Goal: Task Accomplishment & Management: Complete application form

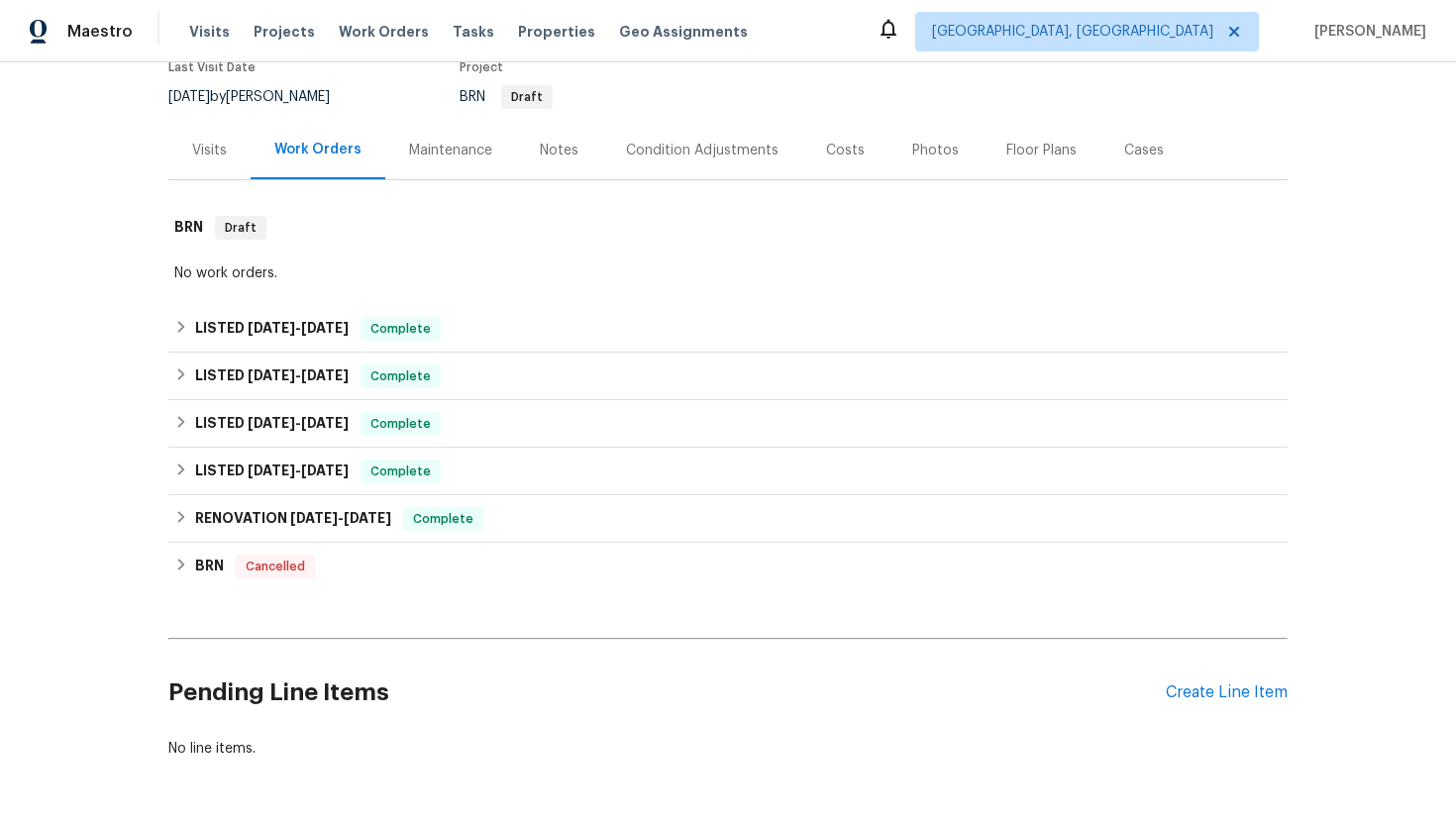
scroll to position [249, 0]
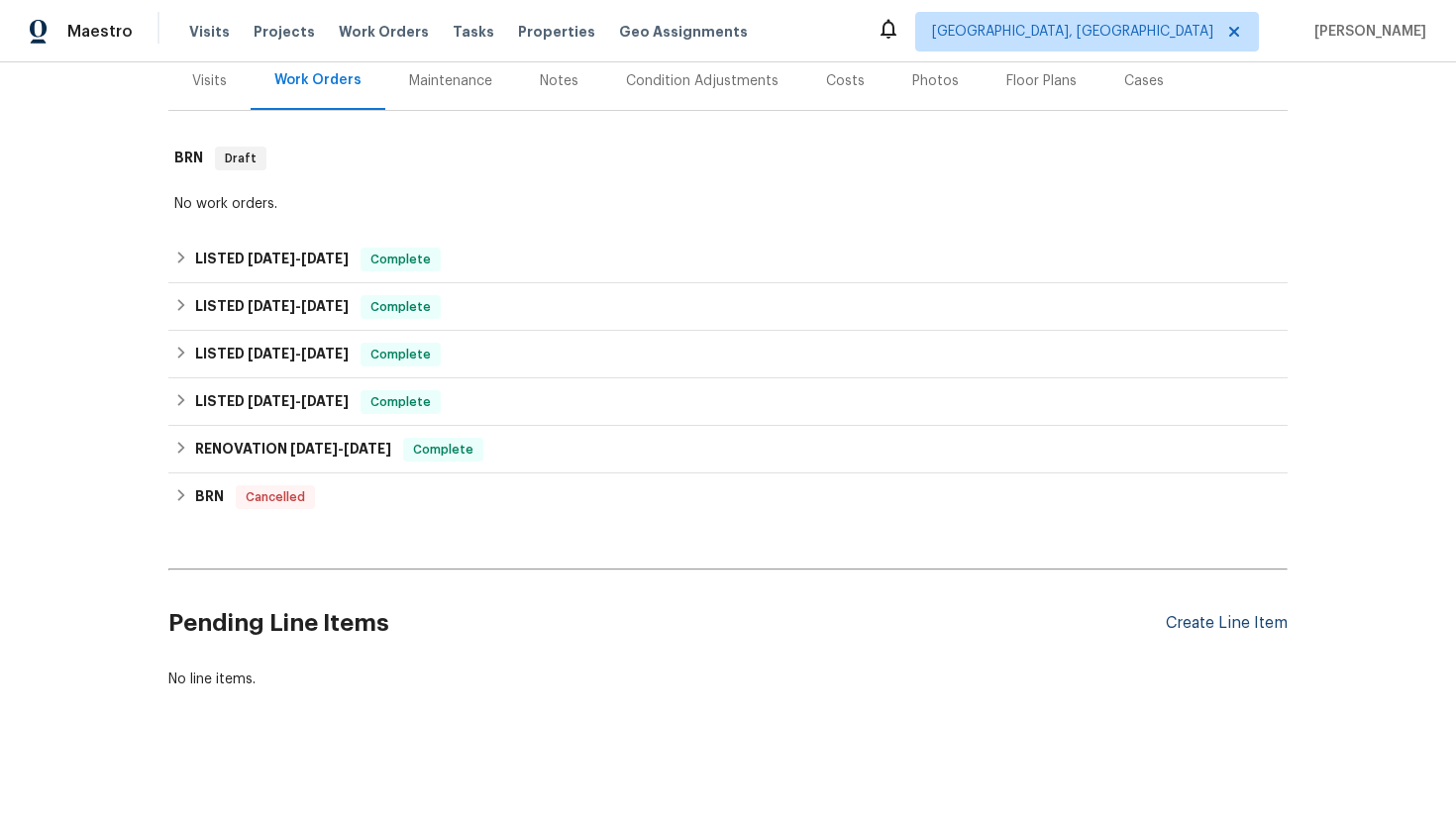
click at [1166, 616] on div "Create Line Item" at bounding box center [1227, 623] width 121 height 19
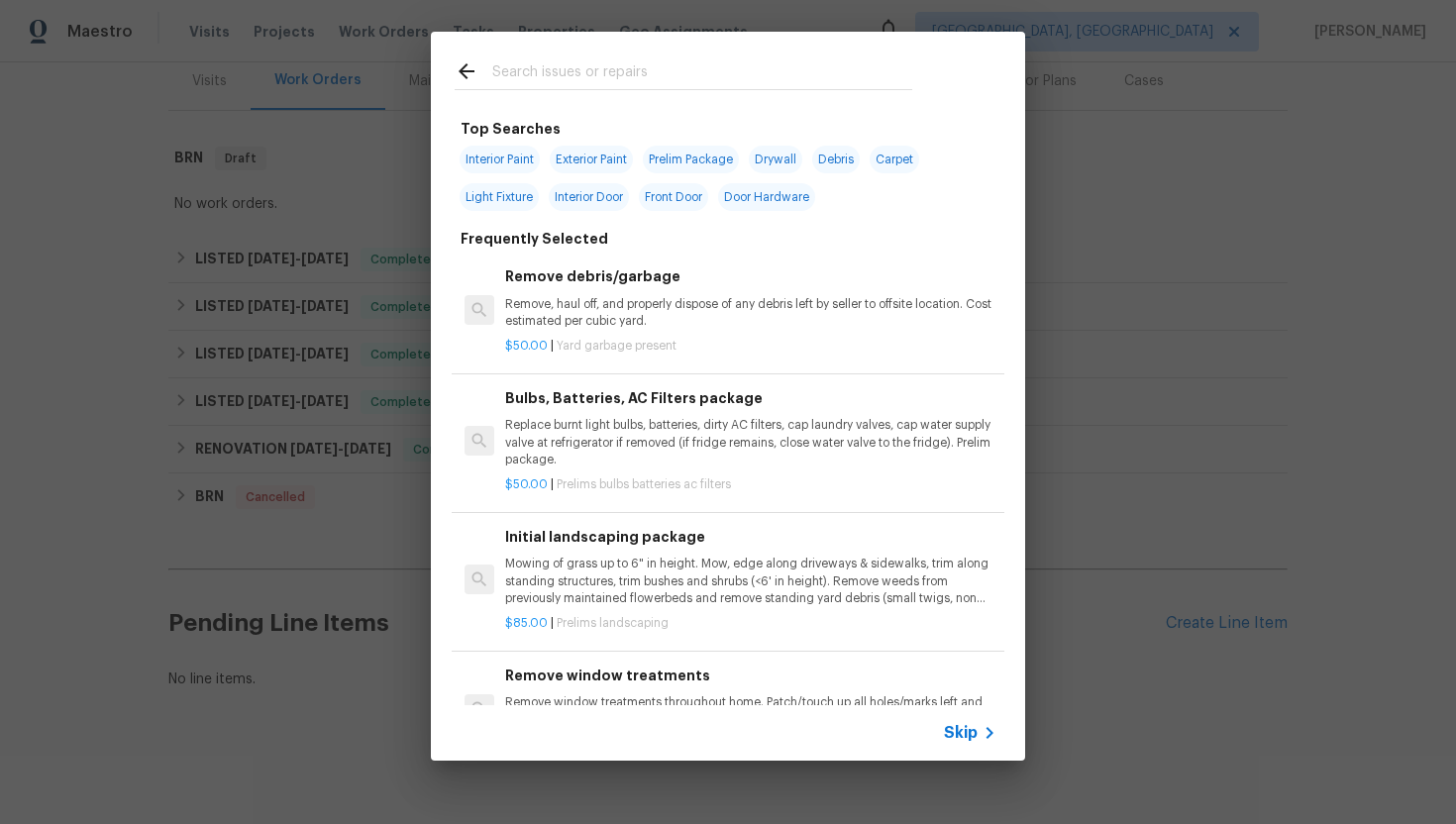
click at [955, 724] on span "Skip" at bounding box center [961, 733] width 34 height 20
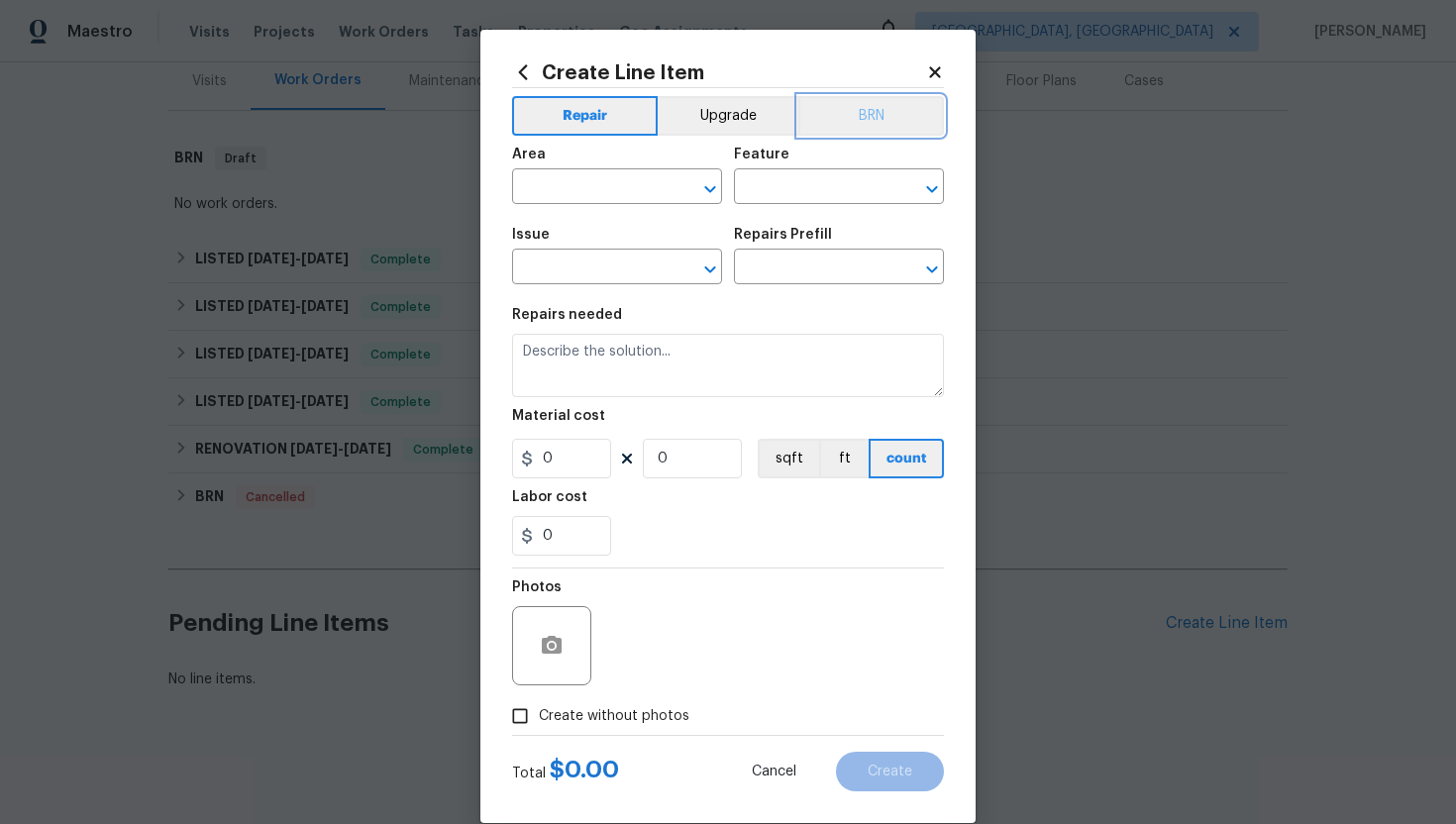
click at [852, 119] on button "BRN" at bounding box center [871, 116] width 145 height 40
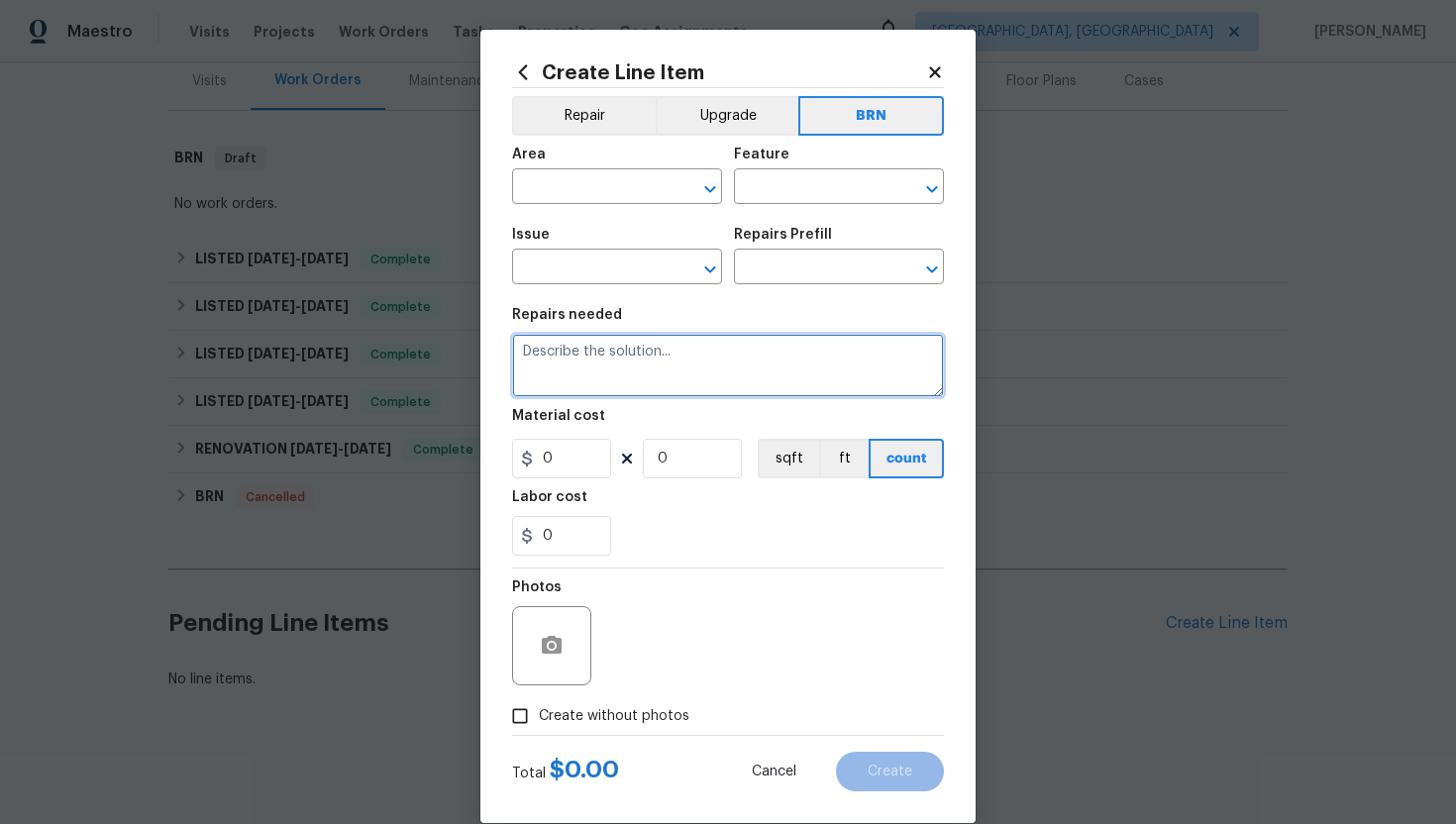
click at [635, 376] on textarea at bounding box center [728, 366] width 432 height 64
paste textarea "Inspect home for termites, treat if needed and provide clear WDI report upon co…"
click at [520, 355] on textarea "Inspect home for termites, treat if needed and provide clear WDI report upon co…" at bounding box center [728, 366] width 432 height 64
type textarea "Resale - Inspect home for termites, treat if needed and provide clear WDI repor…"
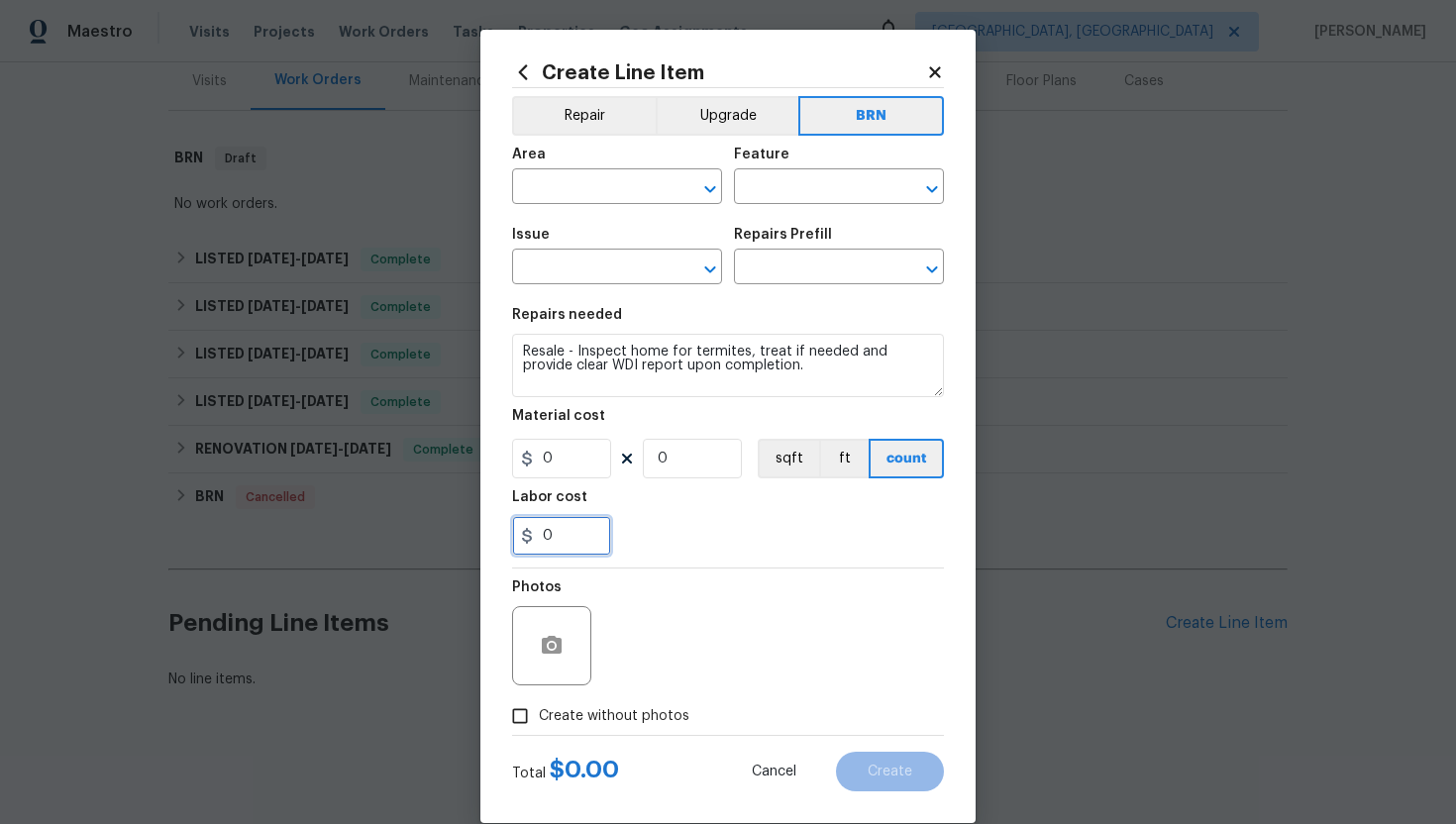
click at [542, 532] on input "0" at bounding box center [562, 536] width 100 height 40
type input "150"
click at [778, 561] on section "Repairs needed Resale - Inspect home for termites, treat if needed and provide …" at bounding box center [728, 432] width 432 height 272
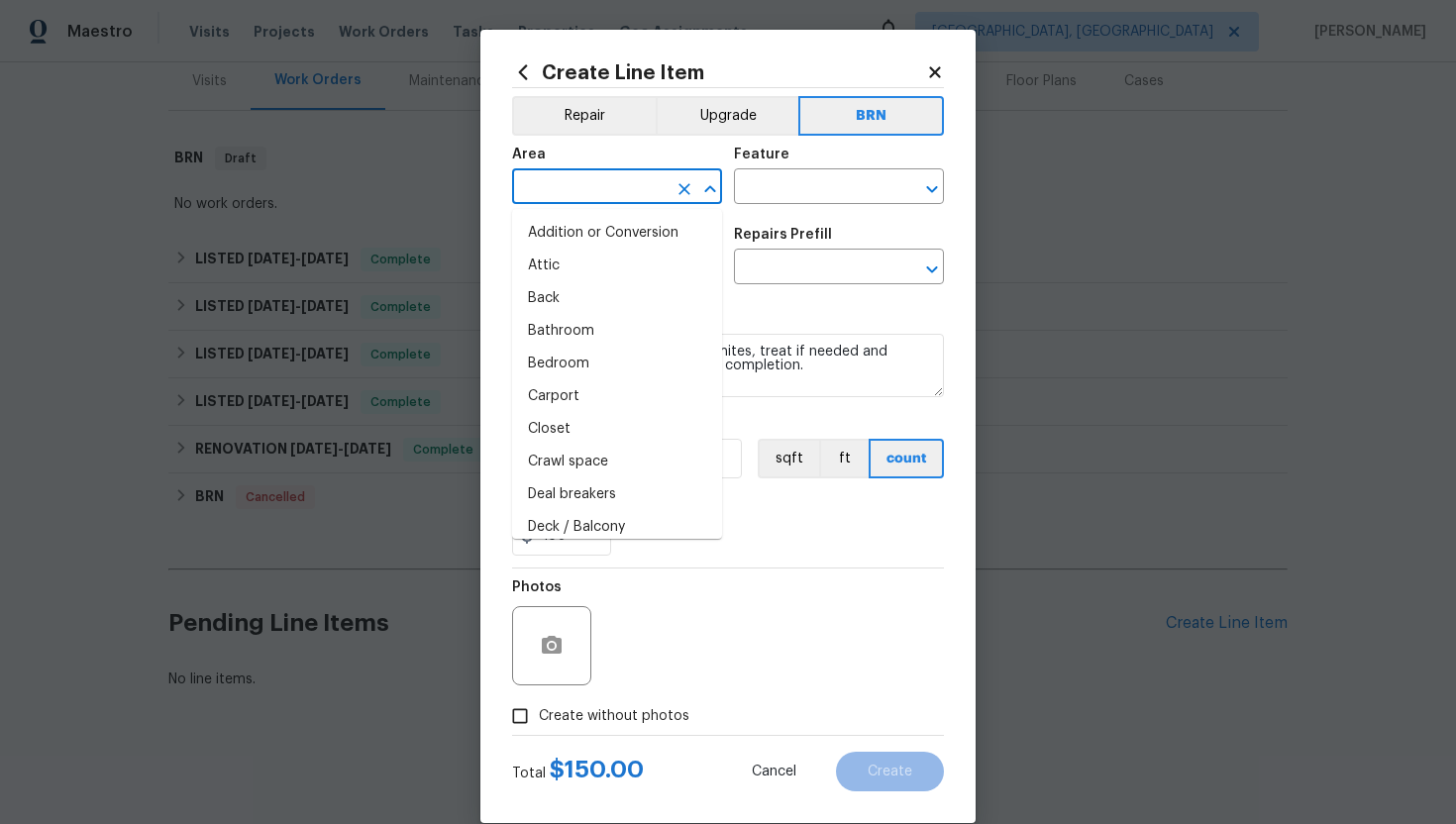
click at [546, 188] on input "text" at bounding box center [589, 188] width 154 height 31
click at [768, 557] on section "Repairs needed Resale - Inspect home for termites, treat if needed and provide …" at bounding box center [728, 432] width 432 height 272
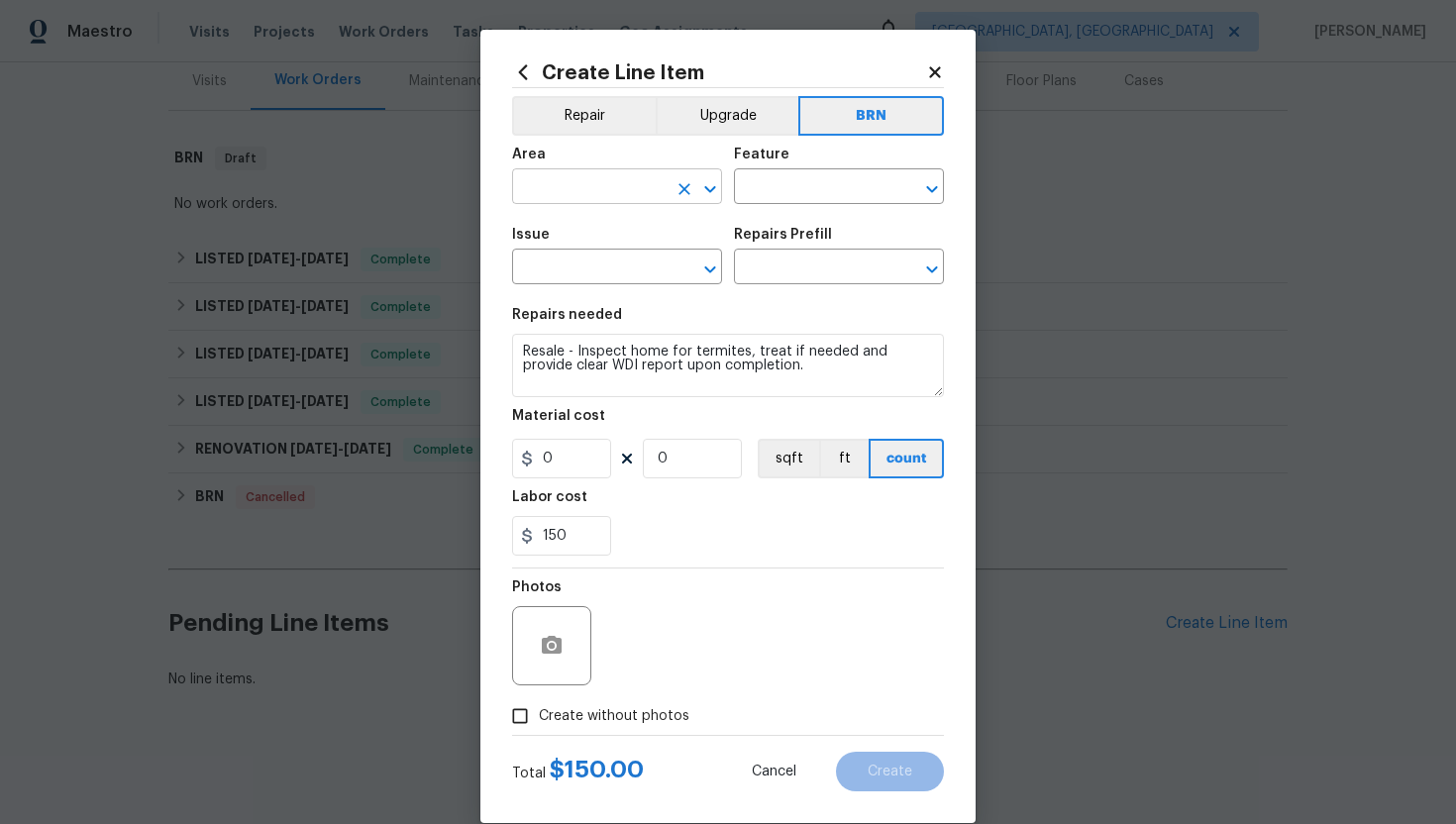
click at [599, 198] on input "text" at bounding box center [589, 188] width 154 height 31
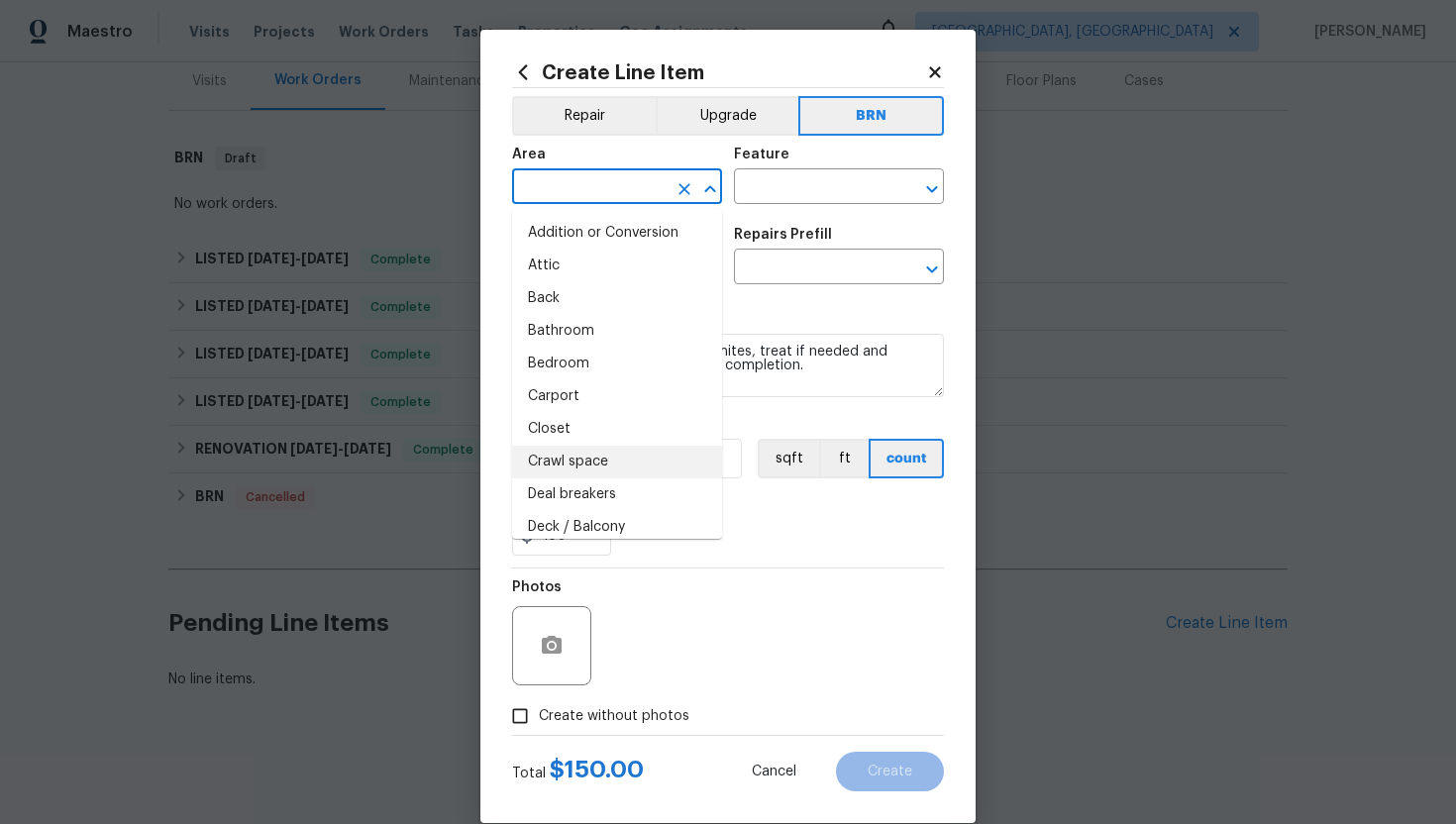
click at [812, 551] on div "150" at bounding box center [728, 536] width 432 height 40
click at [575, 199] on input "text" at bounding box center [589, 188] width 154 height 31
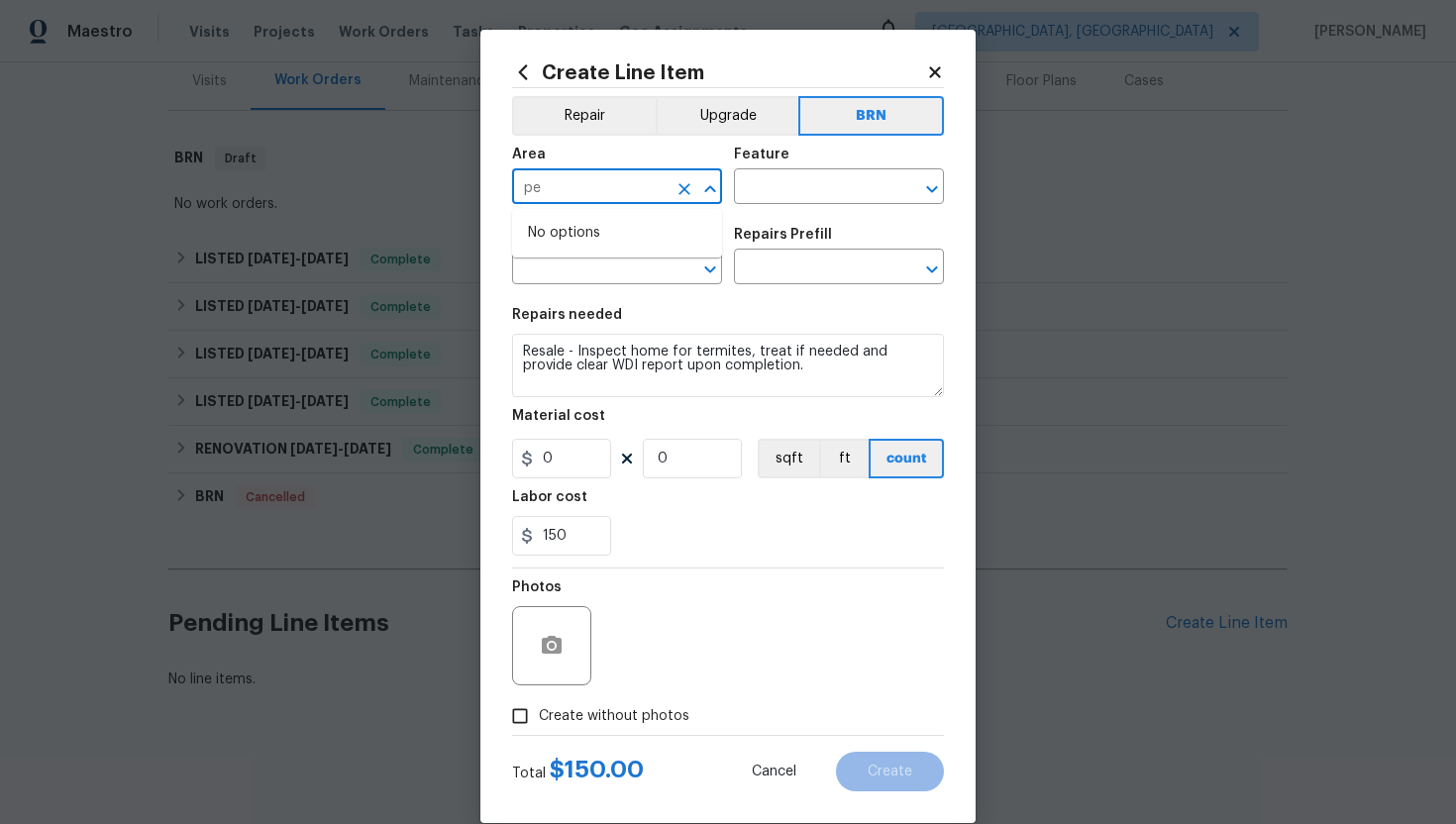
type input "p"
click at [583, 268] on li "Interior Overall" at bounding box center [617, 266] width 210 height 33
type input "Interior Overall"
click at [806, 198] on input "text" at bounding box center [811, 188] width 154 height 31
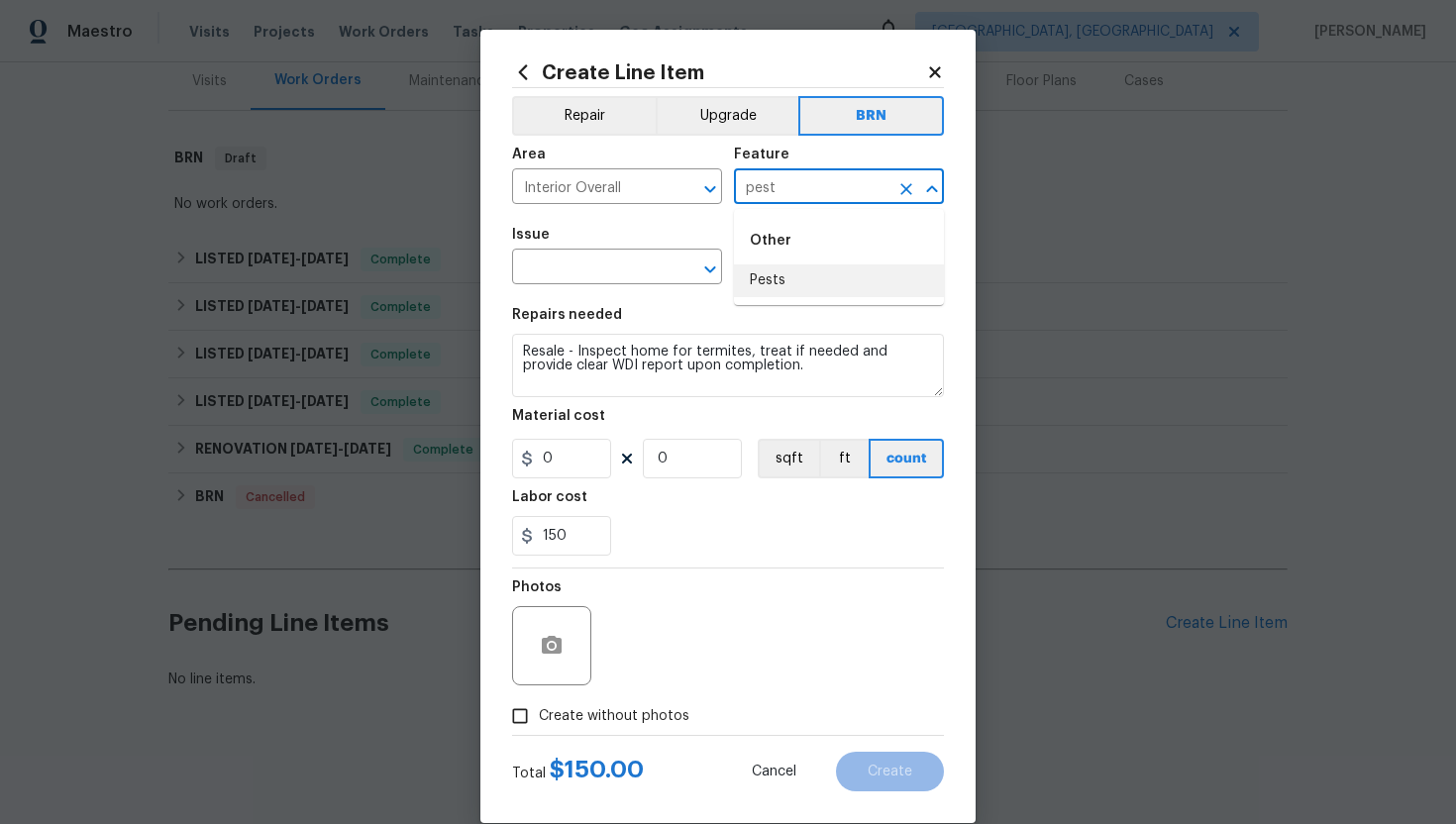
click at [784, 276] on li "Pests" at bounding box center [839, 281] width 210 height 33
type input "Pests"
click at [569, 270] on input "text" at bounding box center [589, 269] width 154 height 31
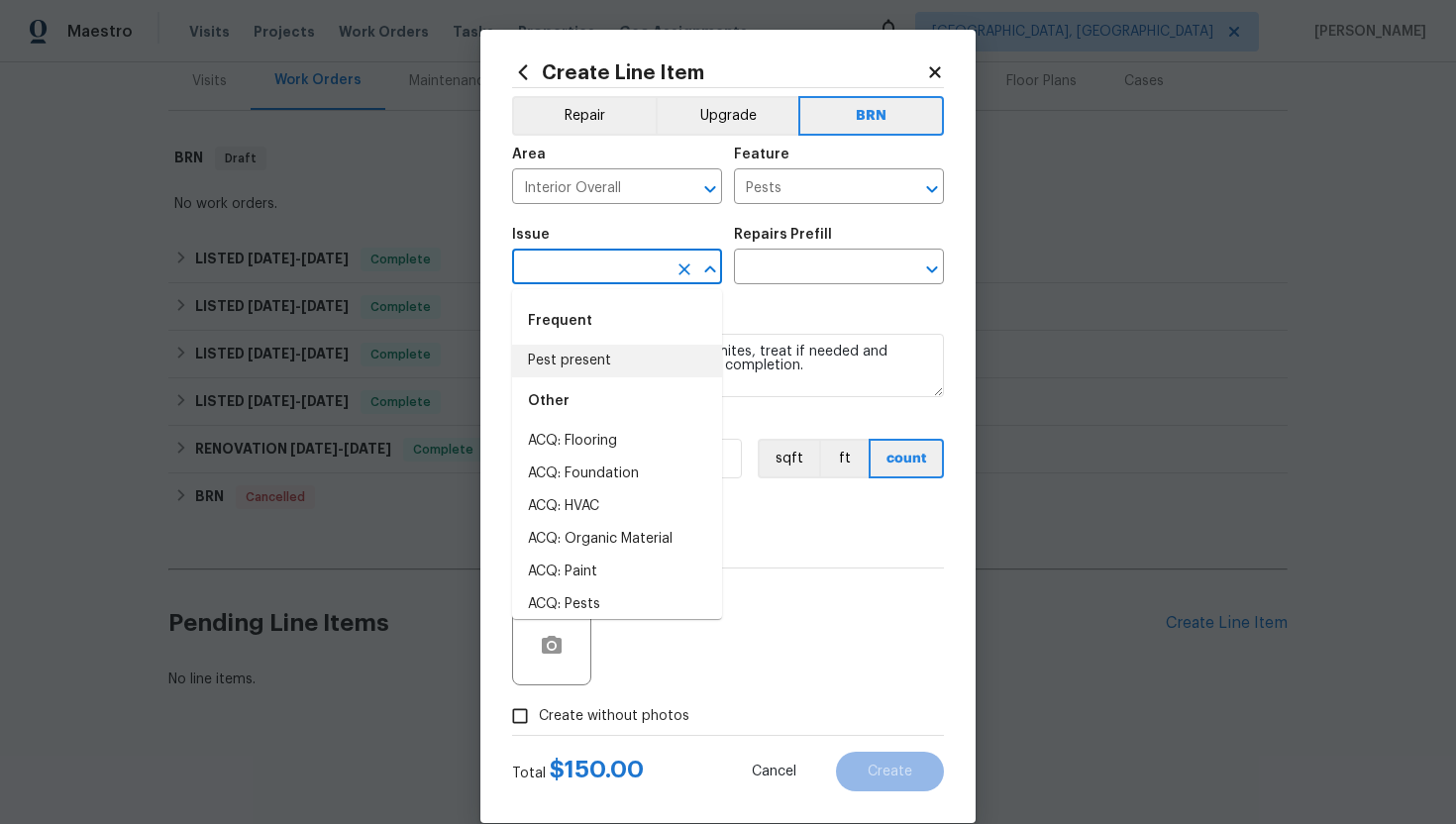
click at [573, 353] on li "Pest present" at bounding box center [617, 360] width 210 height 33
type input "Pest present"
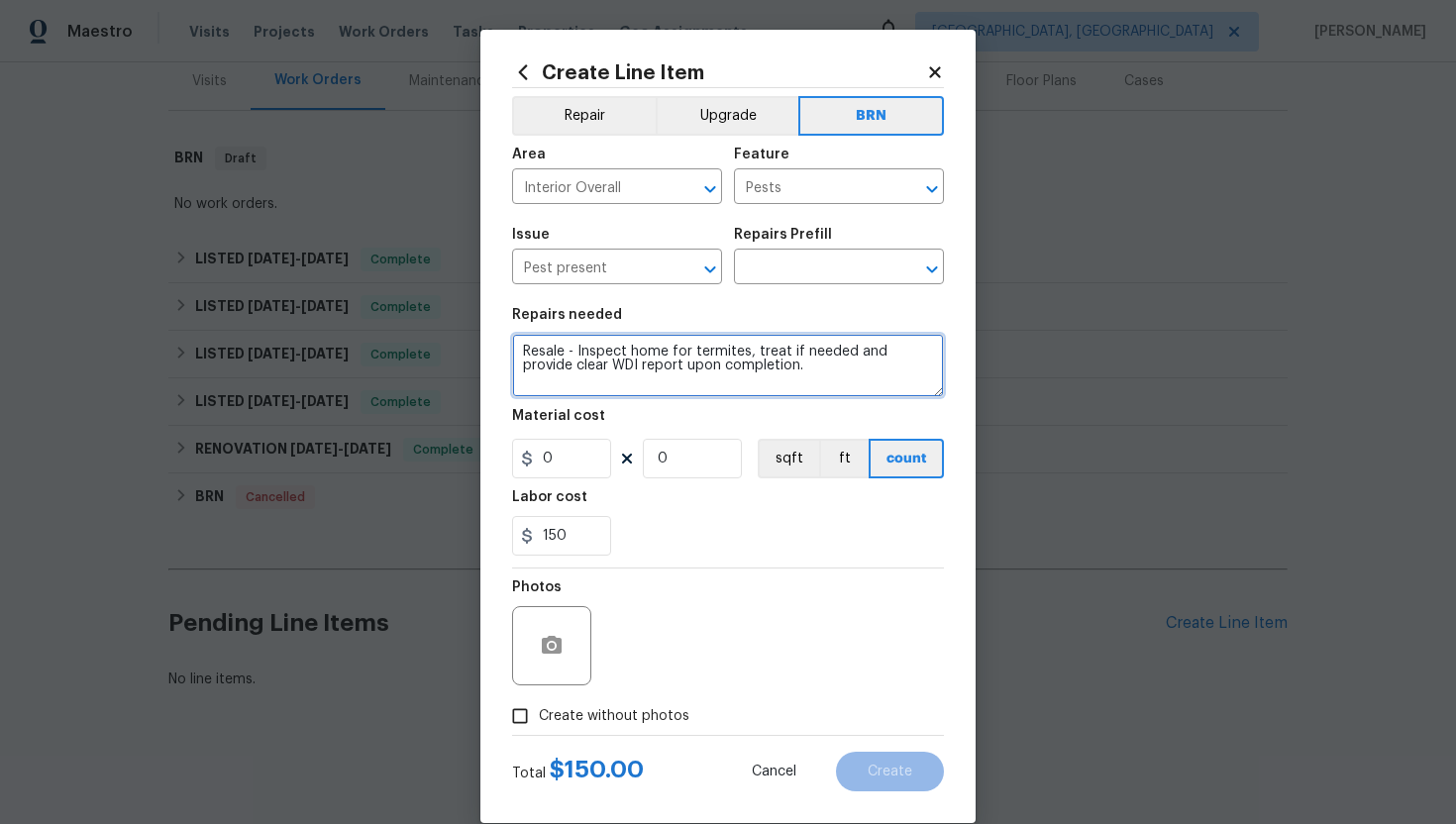
drag, startPoint x: 519, startPoint y: 353, endPoint x: 780, endPoint y: 400, distance: 265.2
click at [780, 400] on section "Repairs needed Resale - Inspect home for termites, treat if needed and provide …" at bounding box center [728, 432] width 432 height 272
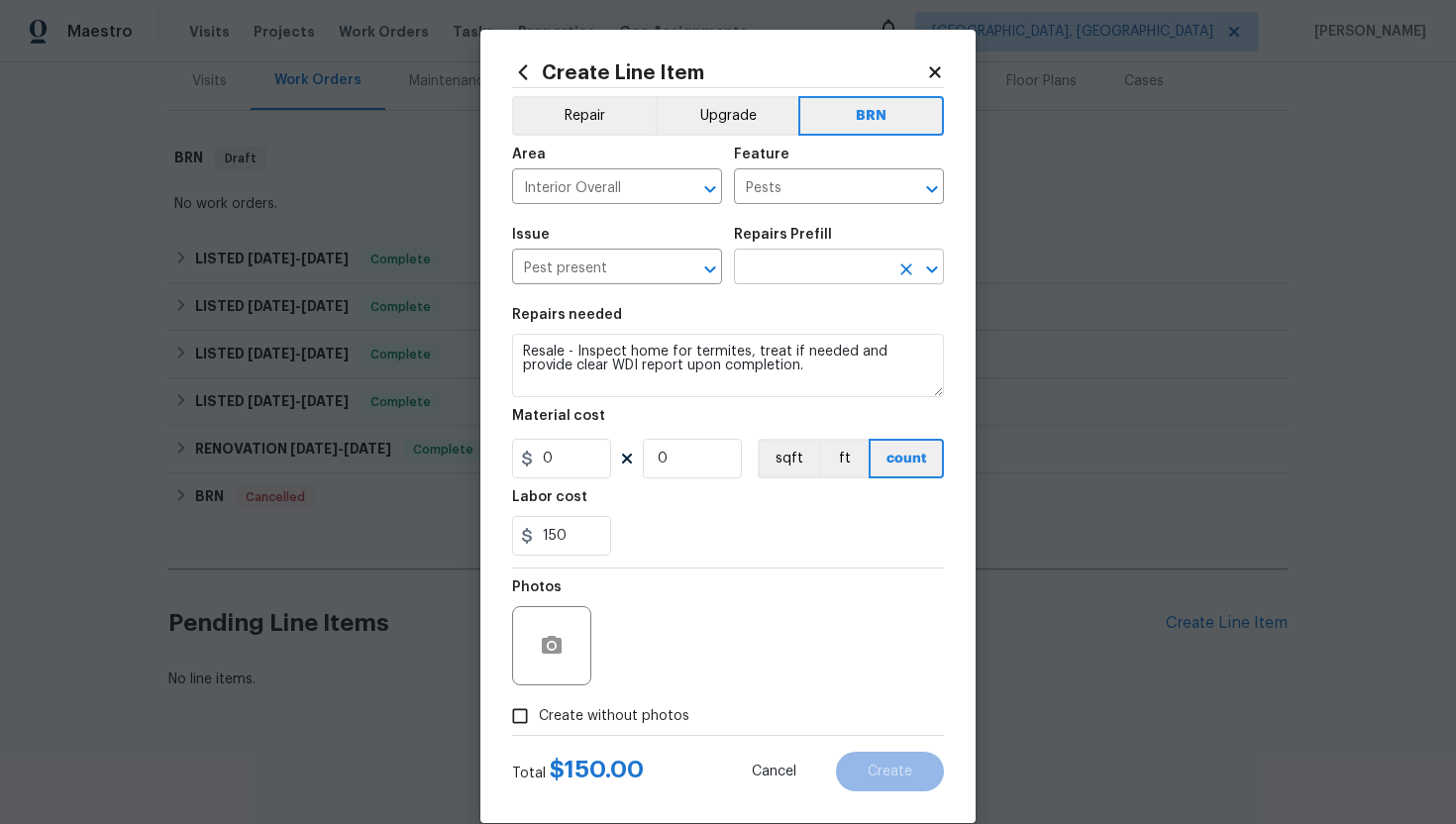
click at [792, 271] on input "text" at bounding box center [811, 269] width 154 height 31
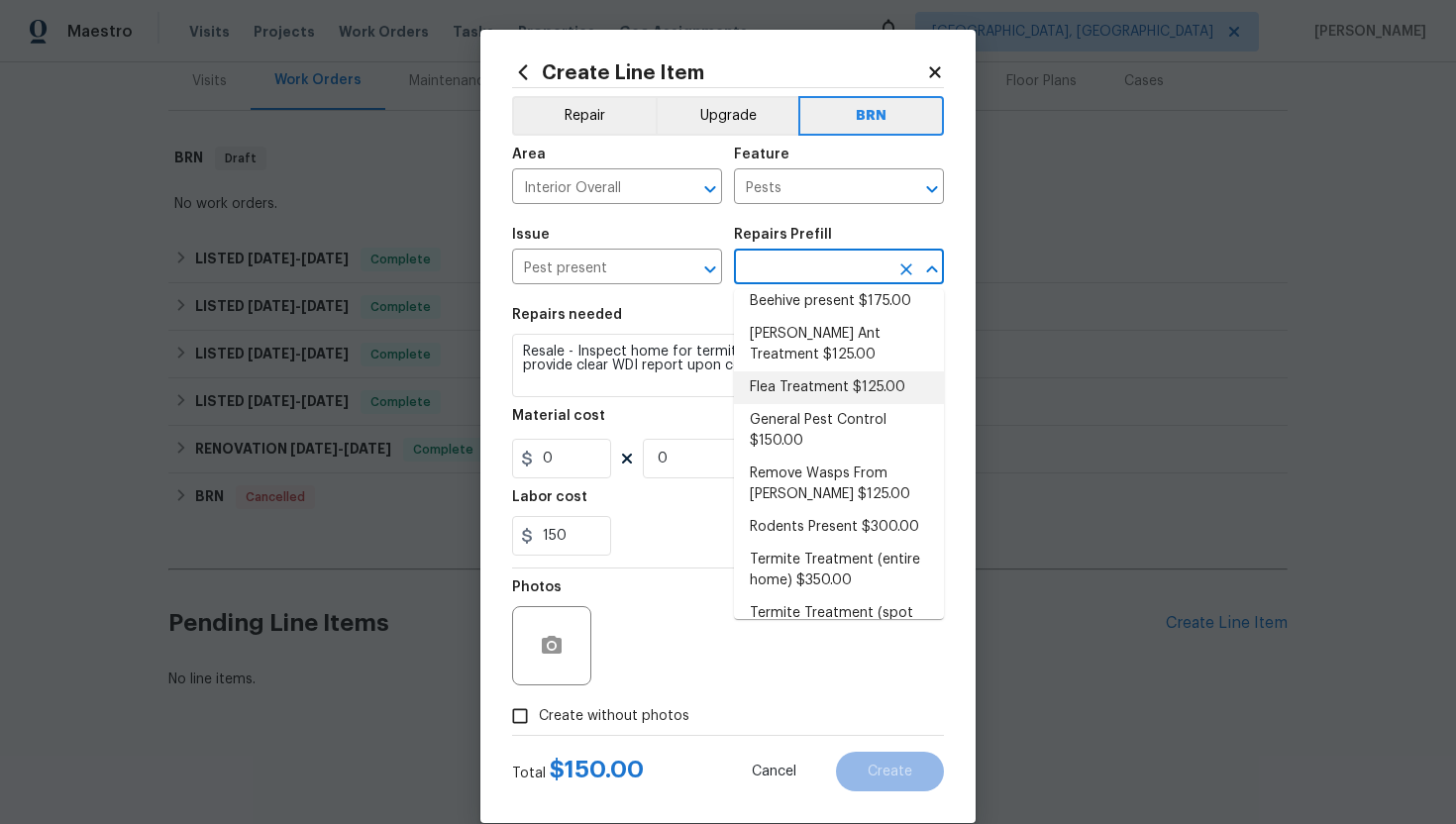
scroll to position [18, 0]
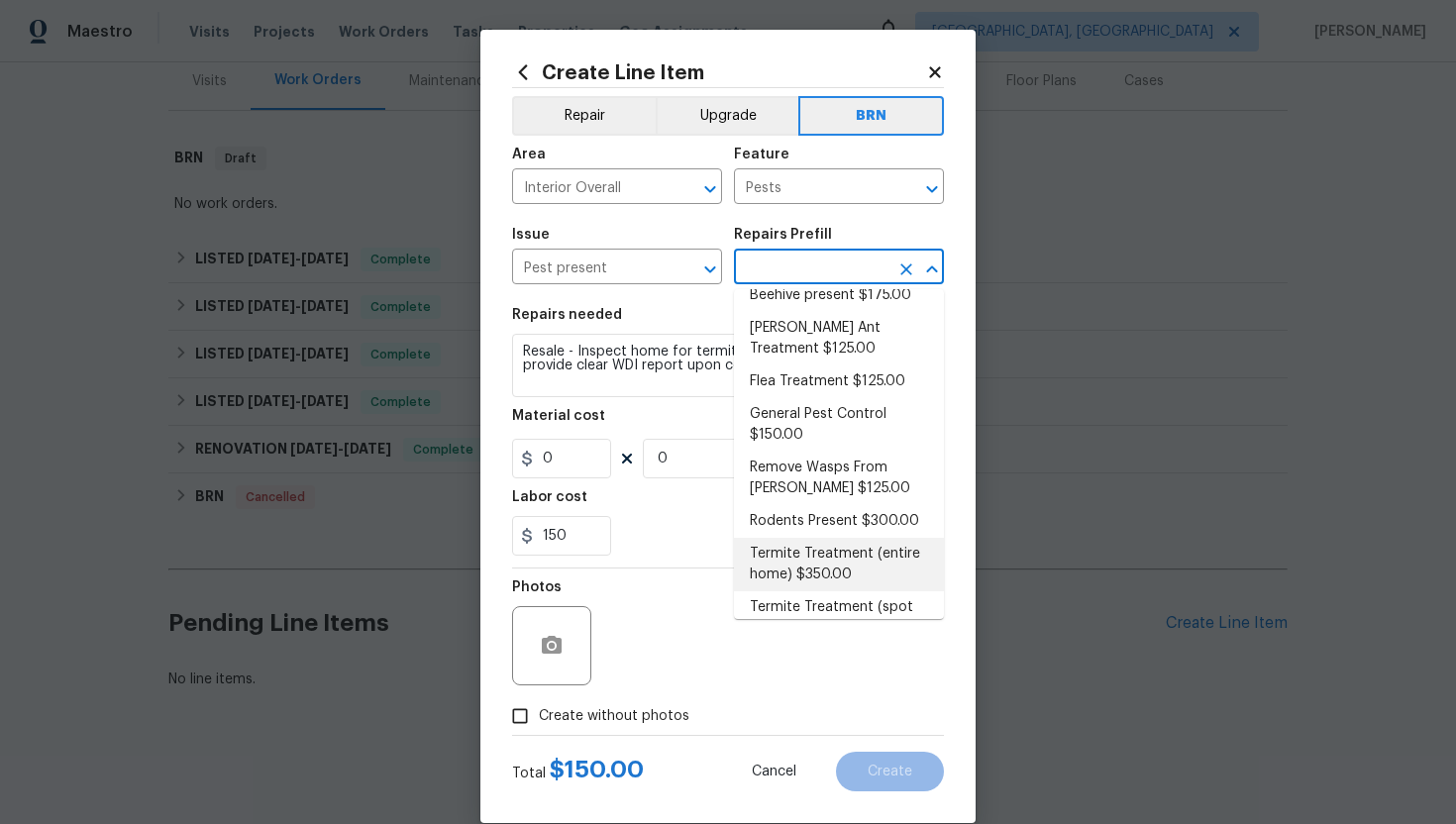
click at [797, 545] on li "Termite Treatment (entire home) $350.00" at bounding box center [839, 565] width 210 height 54
type input "Termite Treatment (entire home) $350.00"
type textarea "Treat for Termites - Perimeter Plus; to include trenching, drilling where neede…"
type input "350"
type input "1"
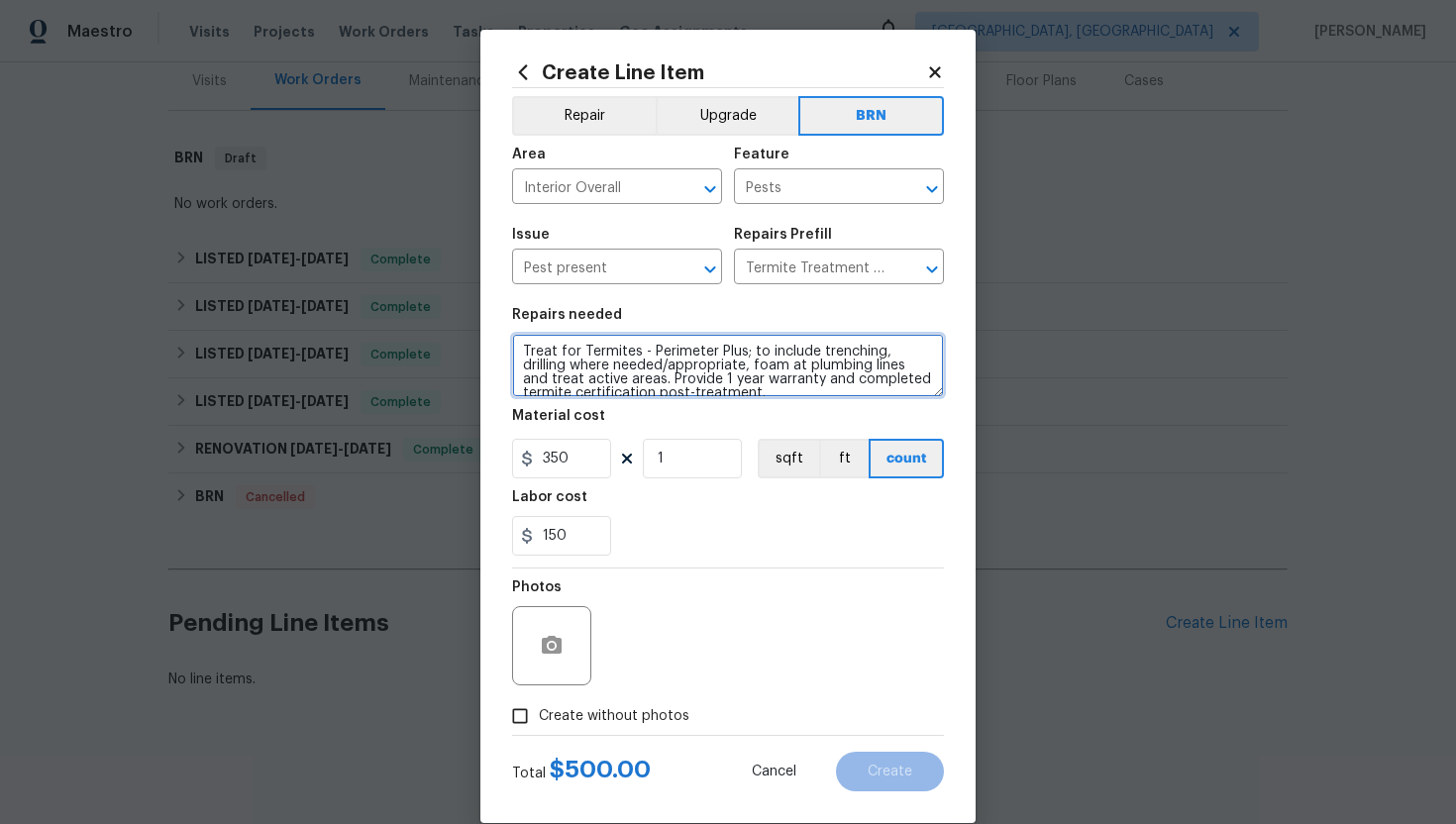
scroll to position [14, 0]
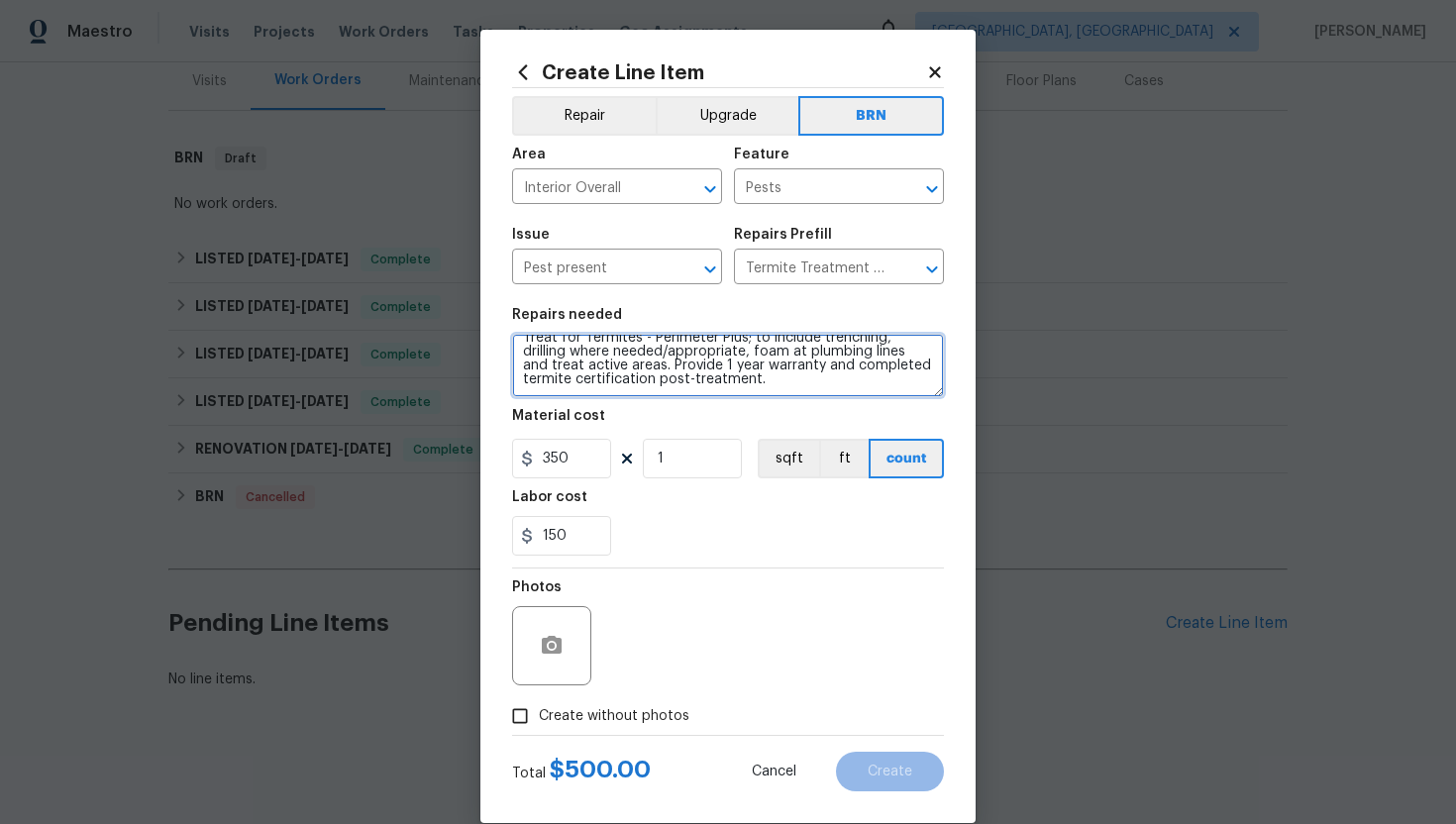
drag, startPoint x: 519, startPoint y: 350, endPoint x: 646, endPoint y: 419, distance: 144.5
click at [648, 419] on section "Repairs needed Treat for Termites - Perimeter Plus; to include trenching, drill…" at bounding box center [728, 432] width 432 height 272
paste textarea "Resale - Inspect home for termites, treat if needed and provide clear WDI repor…"
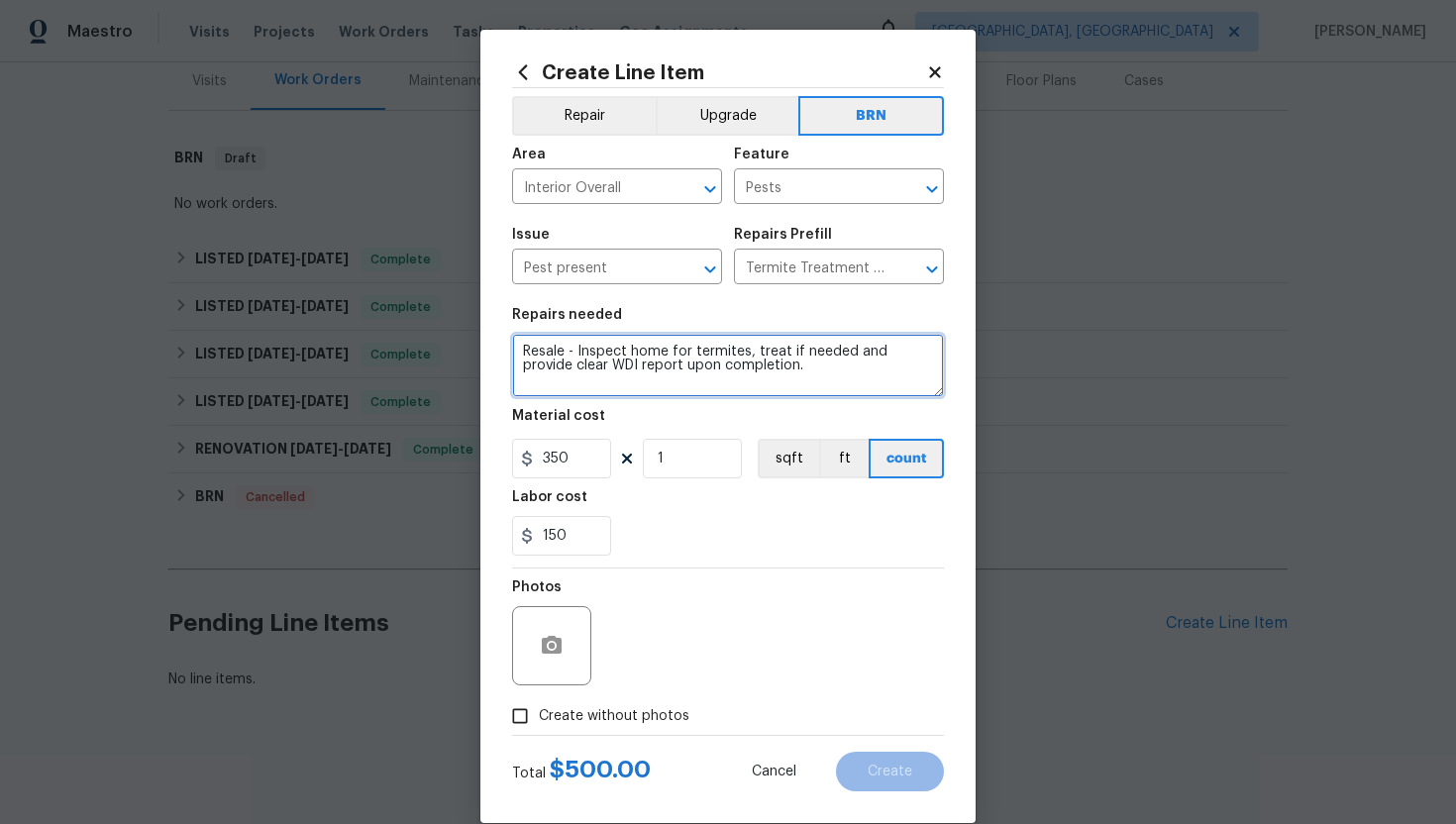
scroll to position [0, 0]
type textarea "Resale - Inspect home for termites, treat if needed and provide clear WDI repor…"
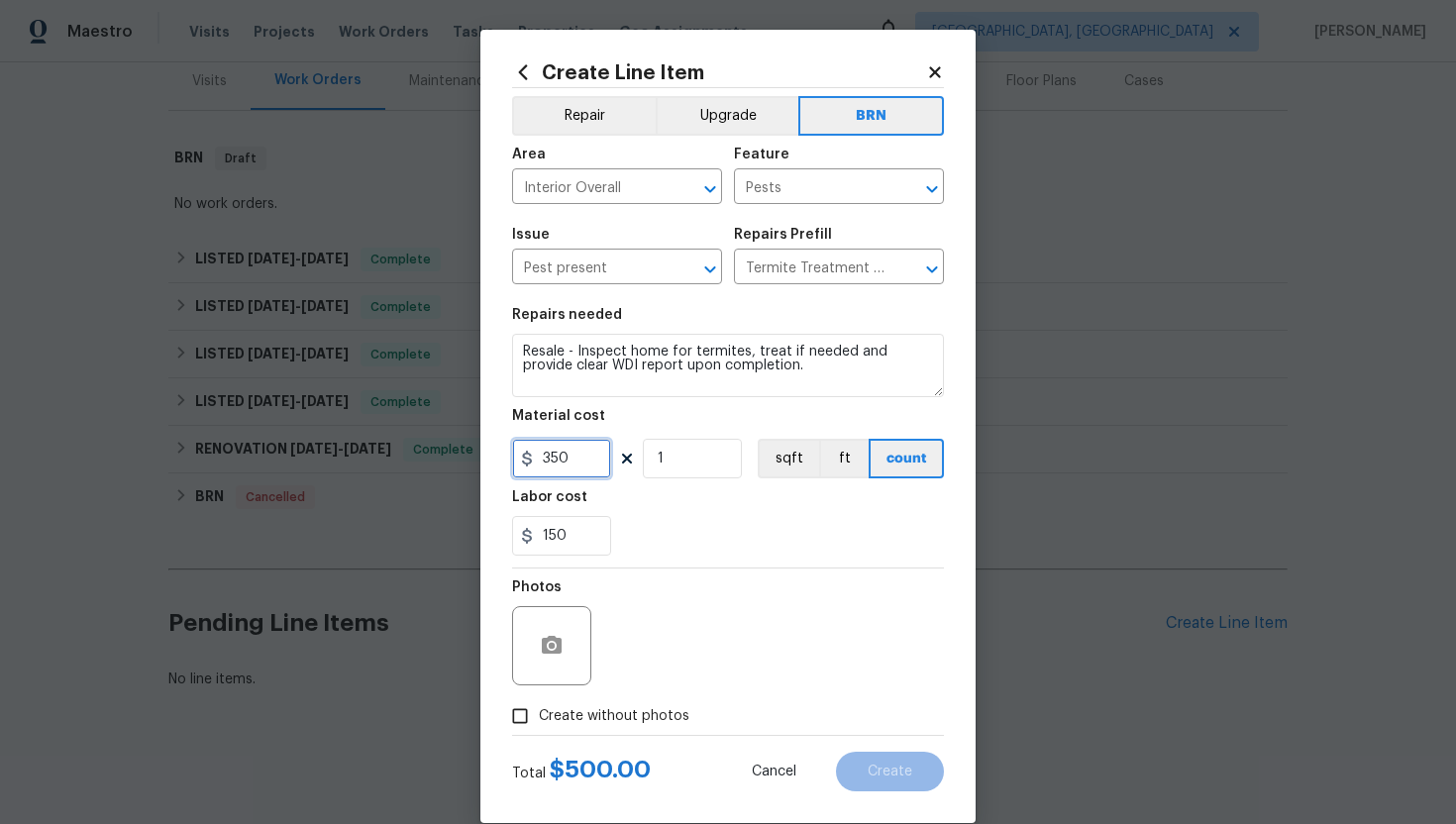
drag, startPoint x: 581, startPoint y: 468, endPoint x: 519, endPoint y: 461, distance: 62.4
click at [519, 461] on div "350" at bounding box center [562, 459] width 100 height 40
type input "0"
click at [669, 577] on div "Photos" at bounding box center [728, 632] width 432 height 128
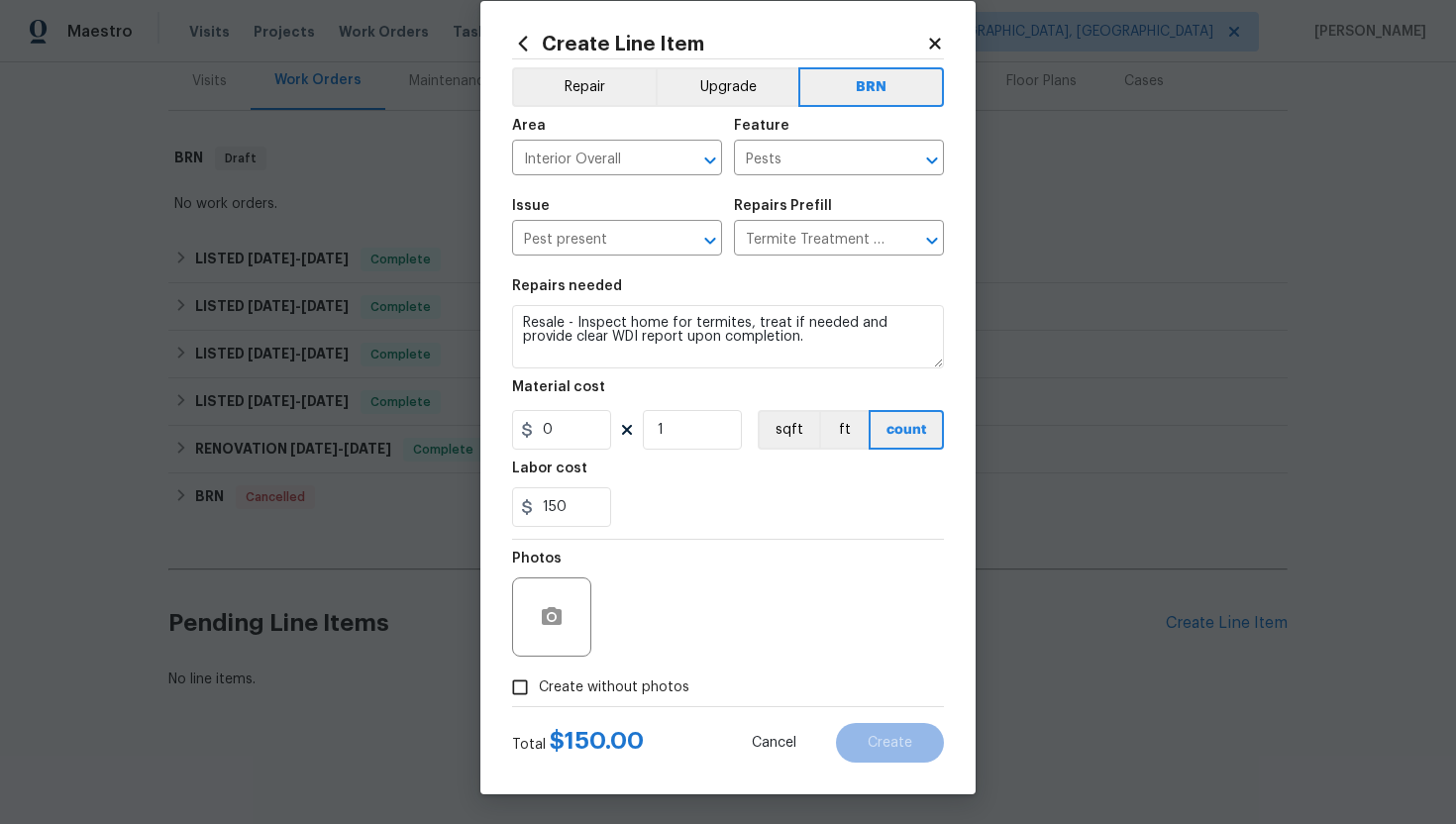
click at [601, 675] on label "Create without photos" at bounding box center [595, 688] width 188 height 38
click at [539, 675] on input "Create without photos" at bounding box center [520, 688] width 38 height 38
checkbox input "true"
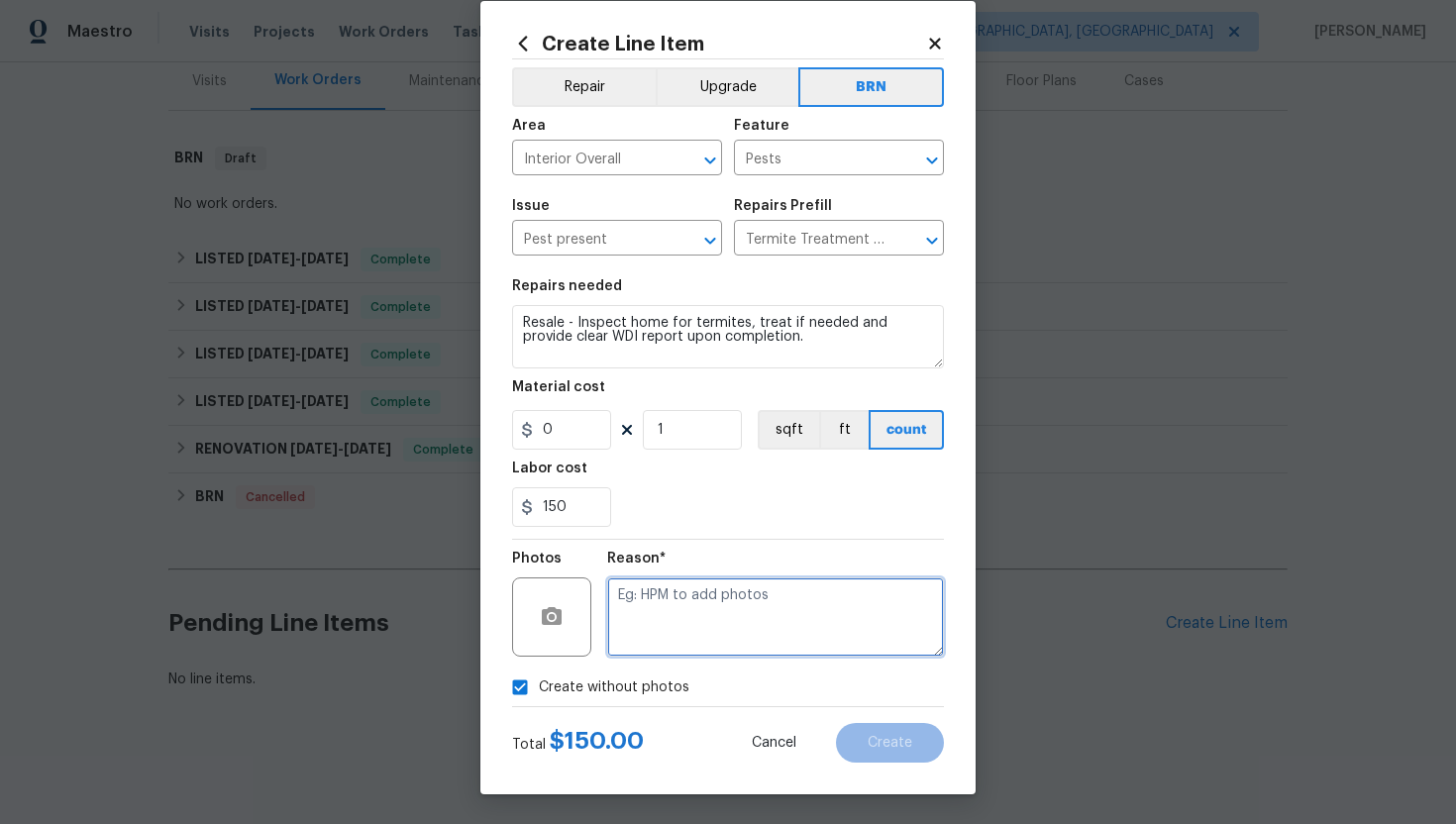
click at [663, 598] on textarea at bounding box center [775, 617] width 336 height 80
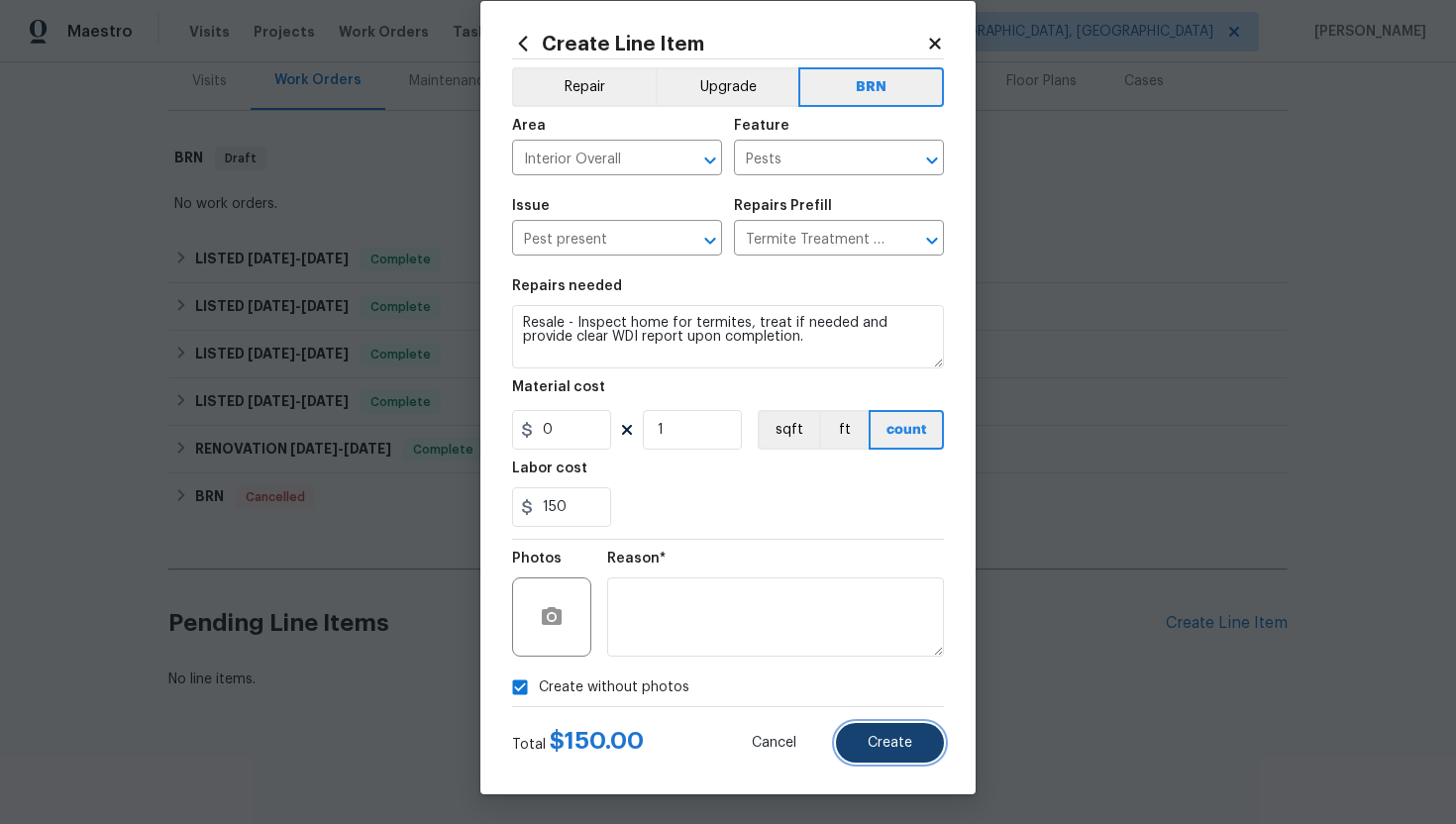
click at [882, 726] on button "Create" at bounding box center [890, 743] width 108 height 40
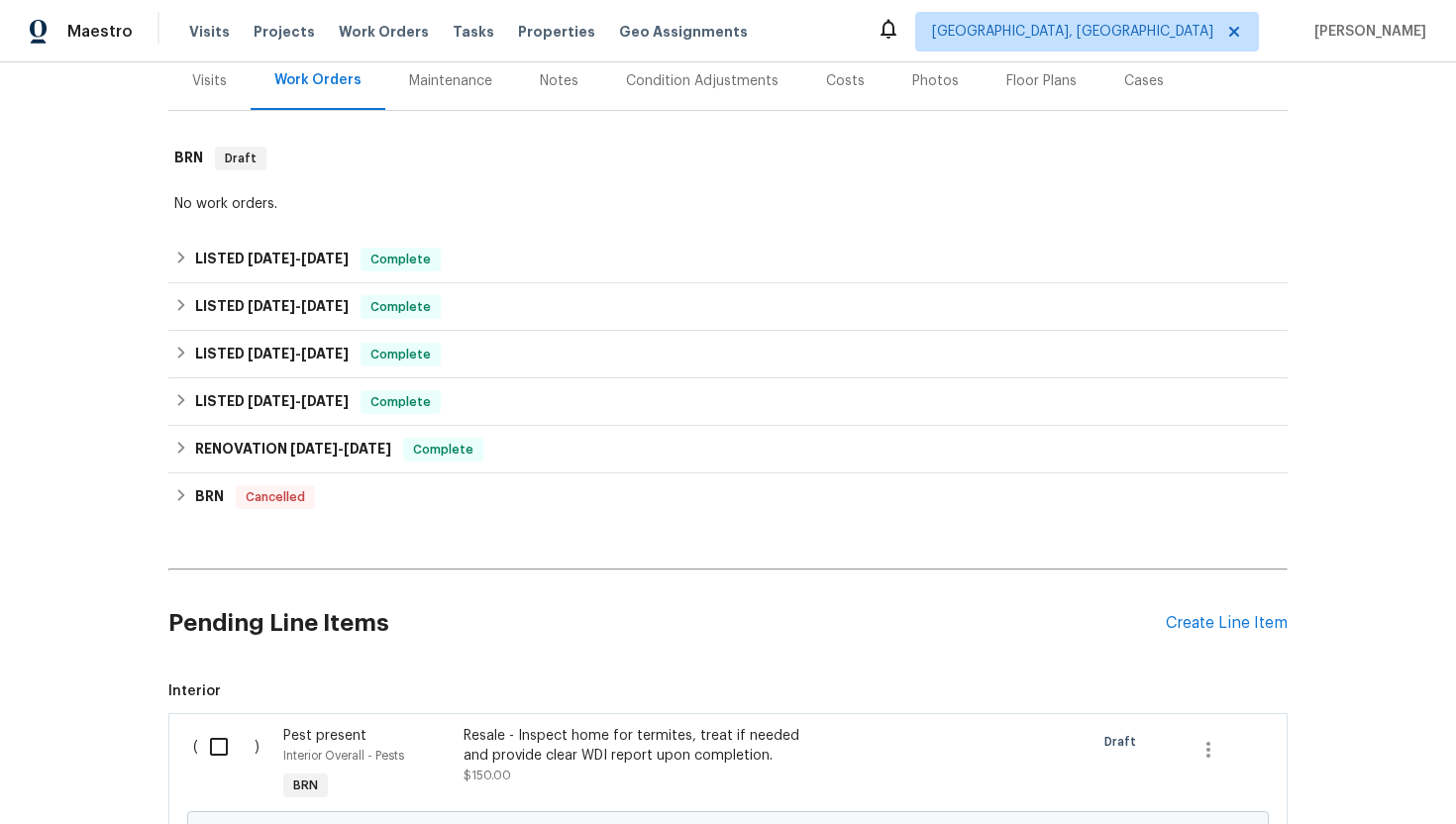
scroll to position [475, 0]
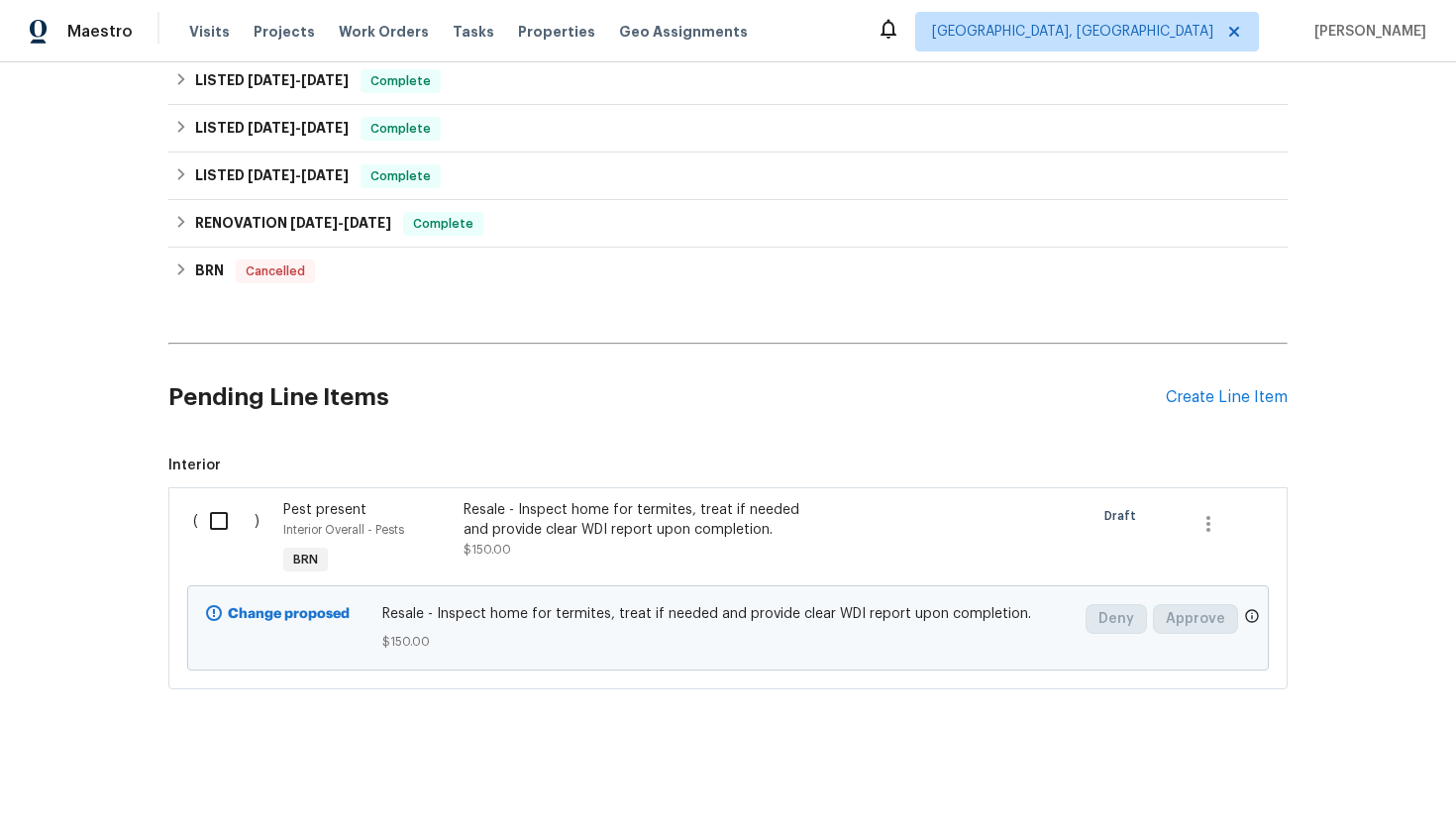
click at [240, 511] on input "checkbox" at bounding box center [226, 521] width 57 height 42
checkbox input "true"
click at [1304, 774] on span "Create Work Order" at bounding box center [1343, 775] width 131 height 25
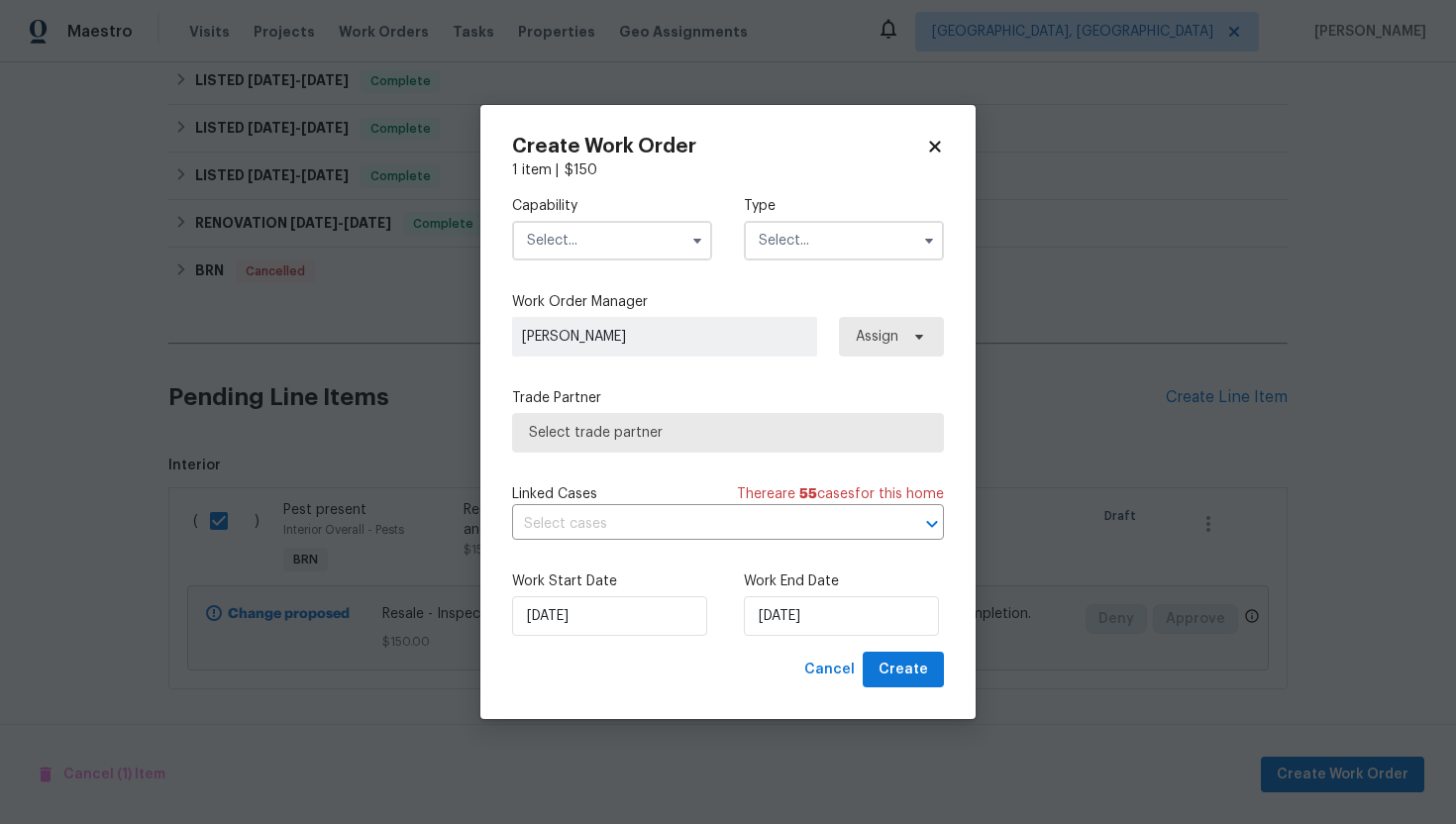
click at [683, 237] on span at bounding box center [698, 241] width 30 height 30
click at [688, 245] on button "button" at bounding box center [698, 241] width 24 height 24
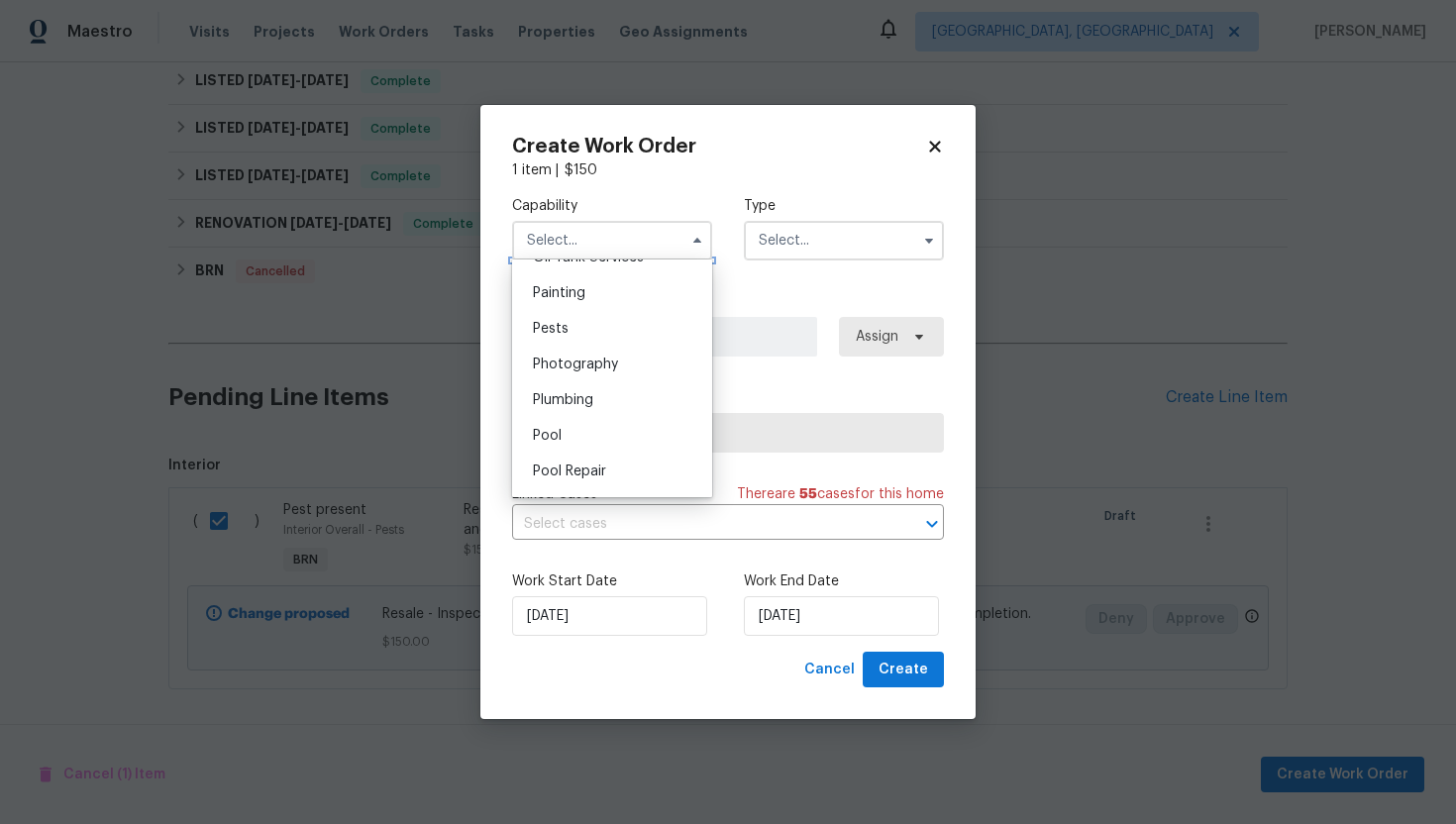
scroll to position [1655, 0]
click at [620, 331] on div "Pests" at bounding box center [612, 328] width 190 height 36
type input "Pests"
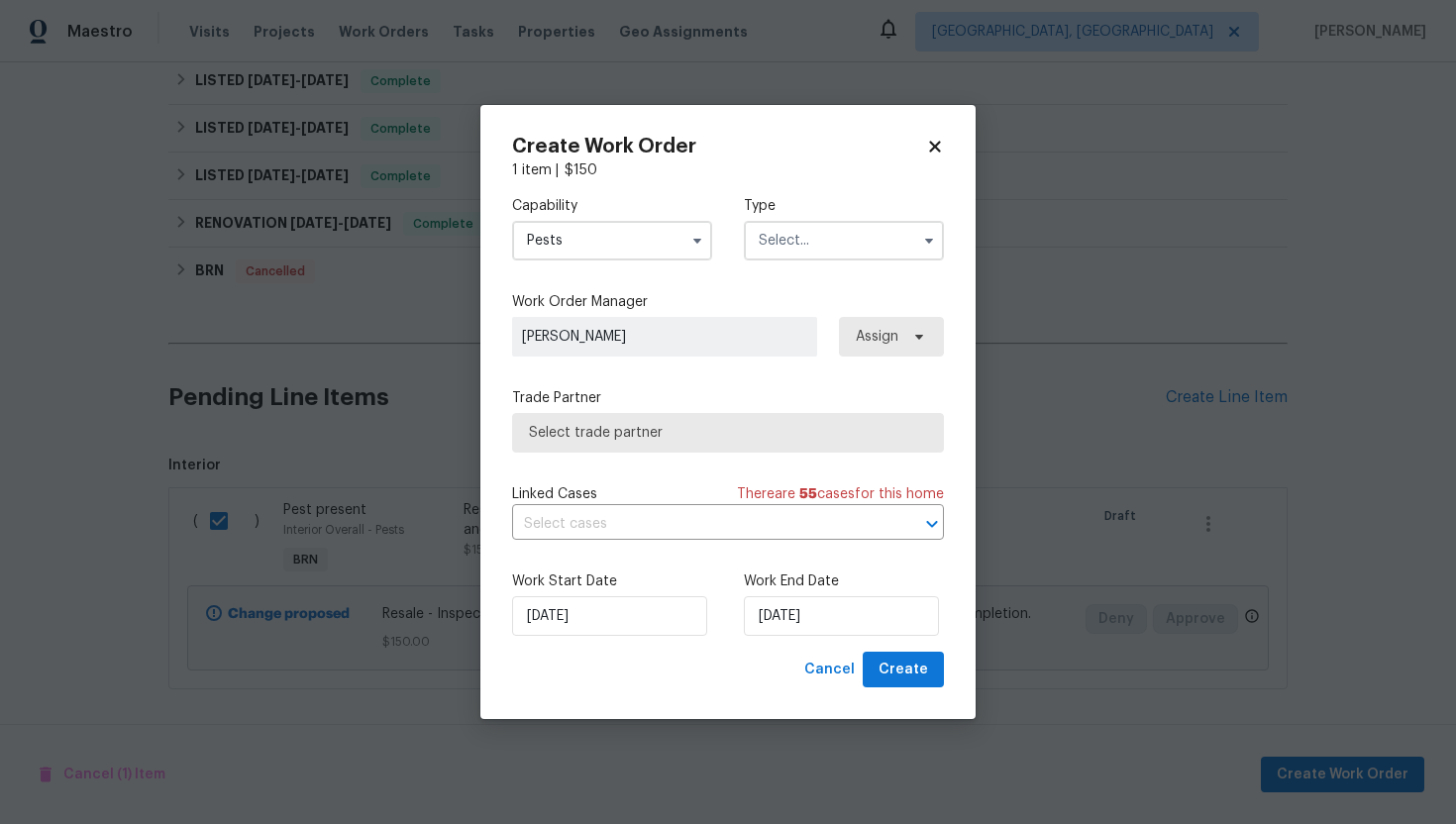
click at [793, 247] on input "text" at bounding box center [844, 241] width 200 height 40
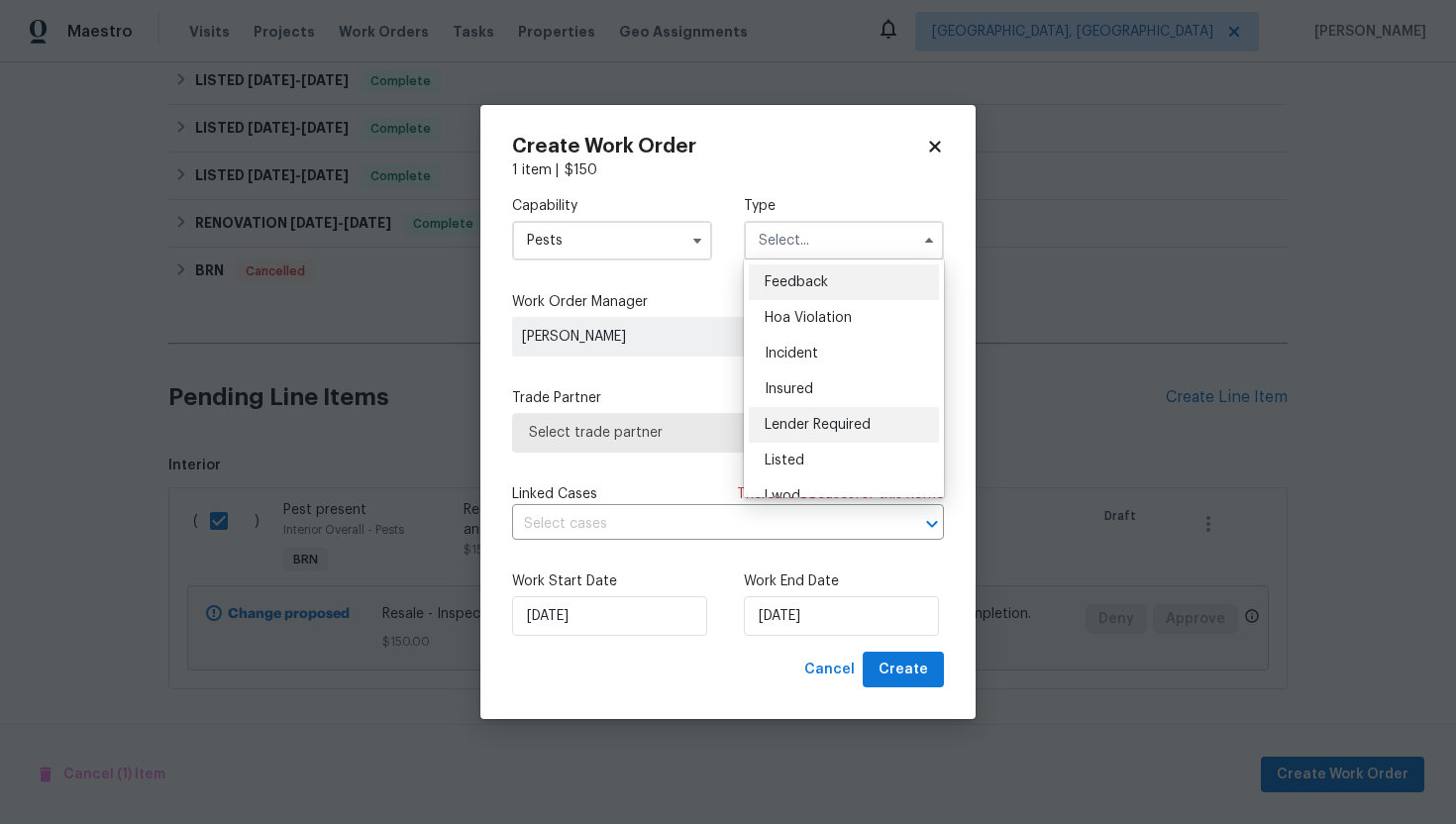
scroll to position [236, 0]
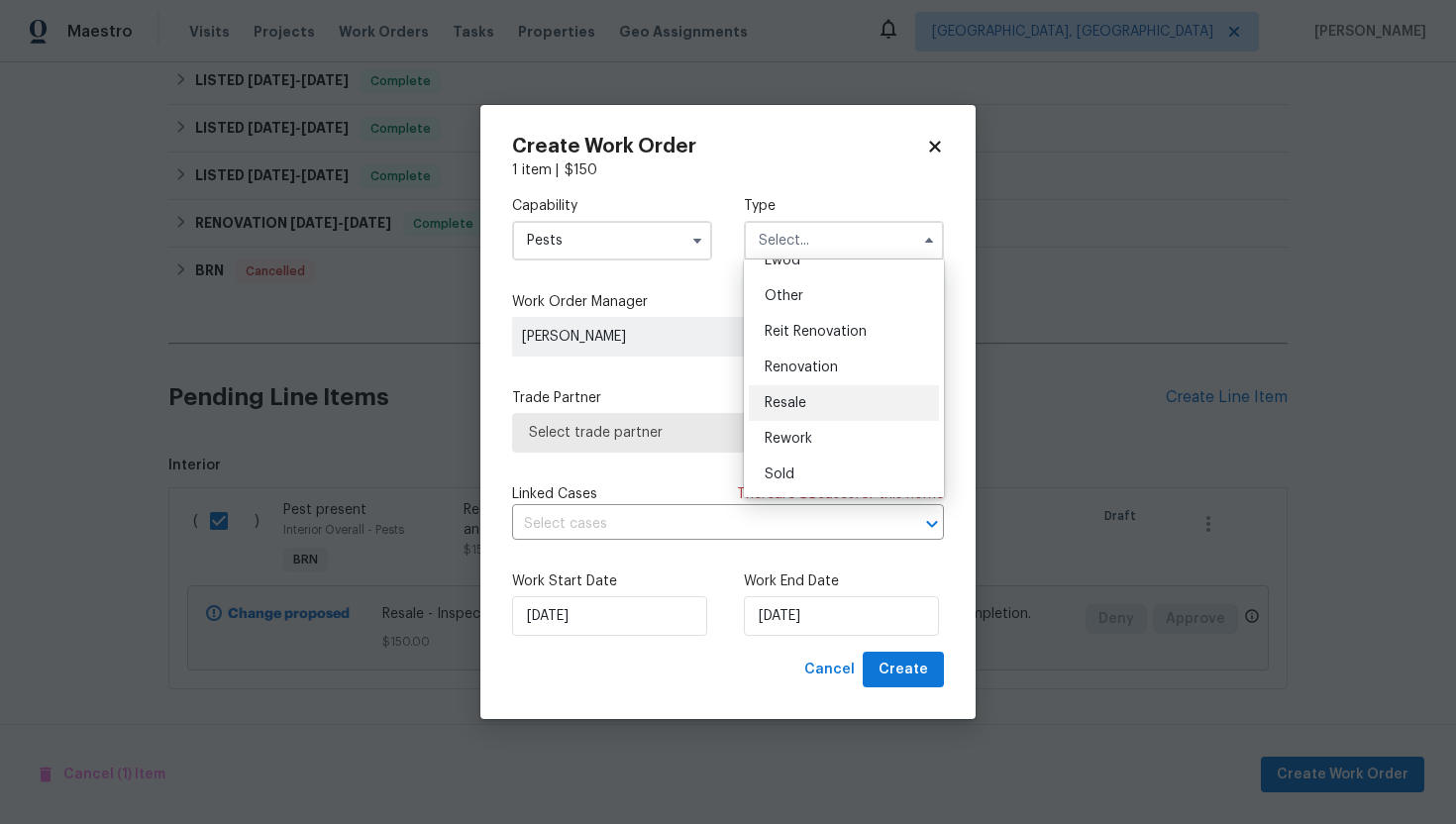
click at [816, 412] on div "Resale" at bounding box center [844, 403] width 190 height 36
type input "Resale"
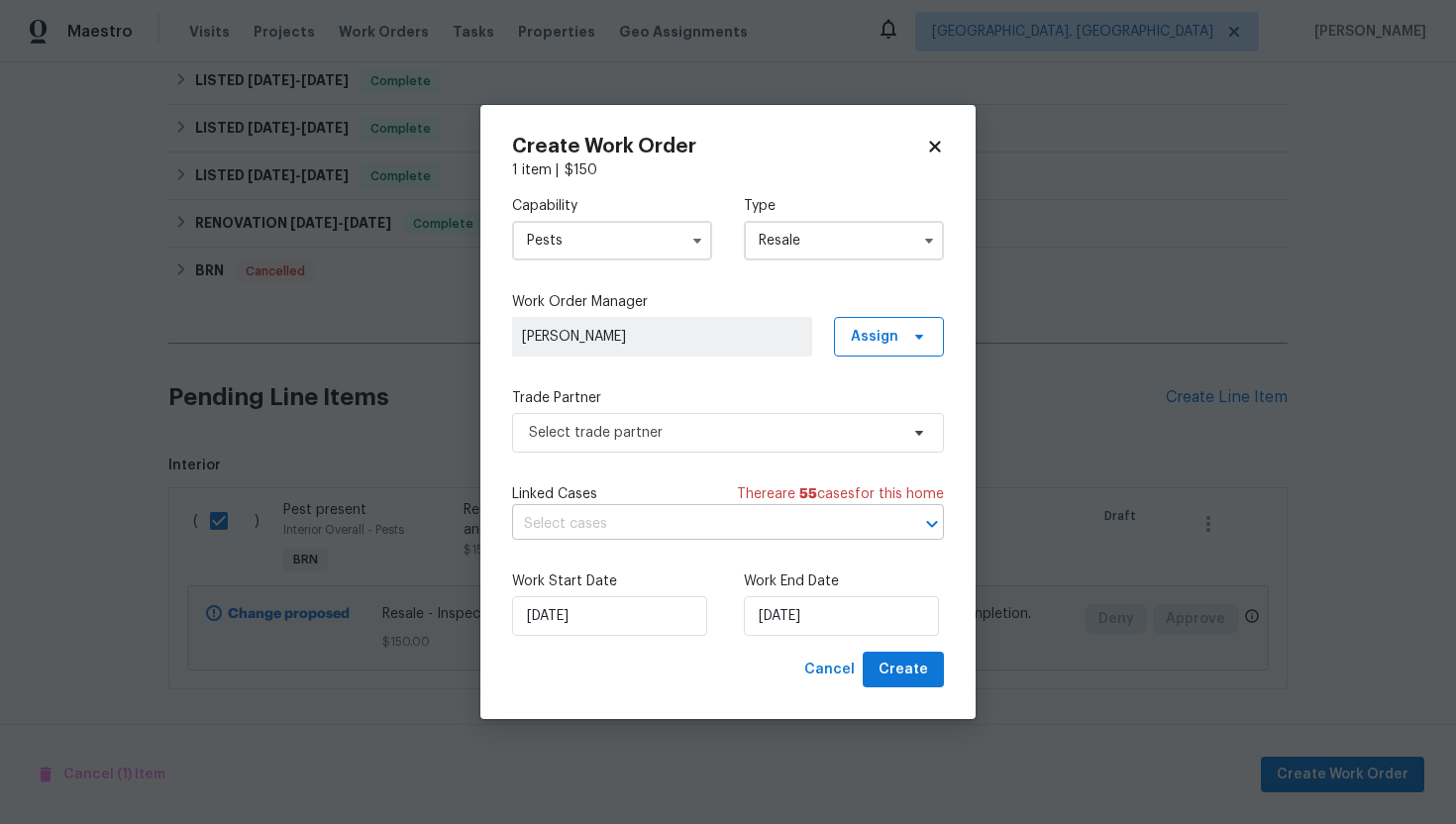
click at [671, 515] on input "text" at bounding box center [701, 524] width 376 height 31
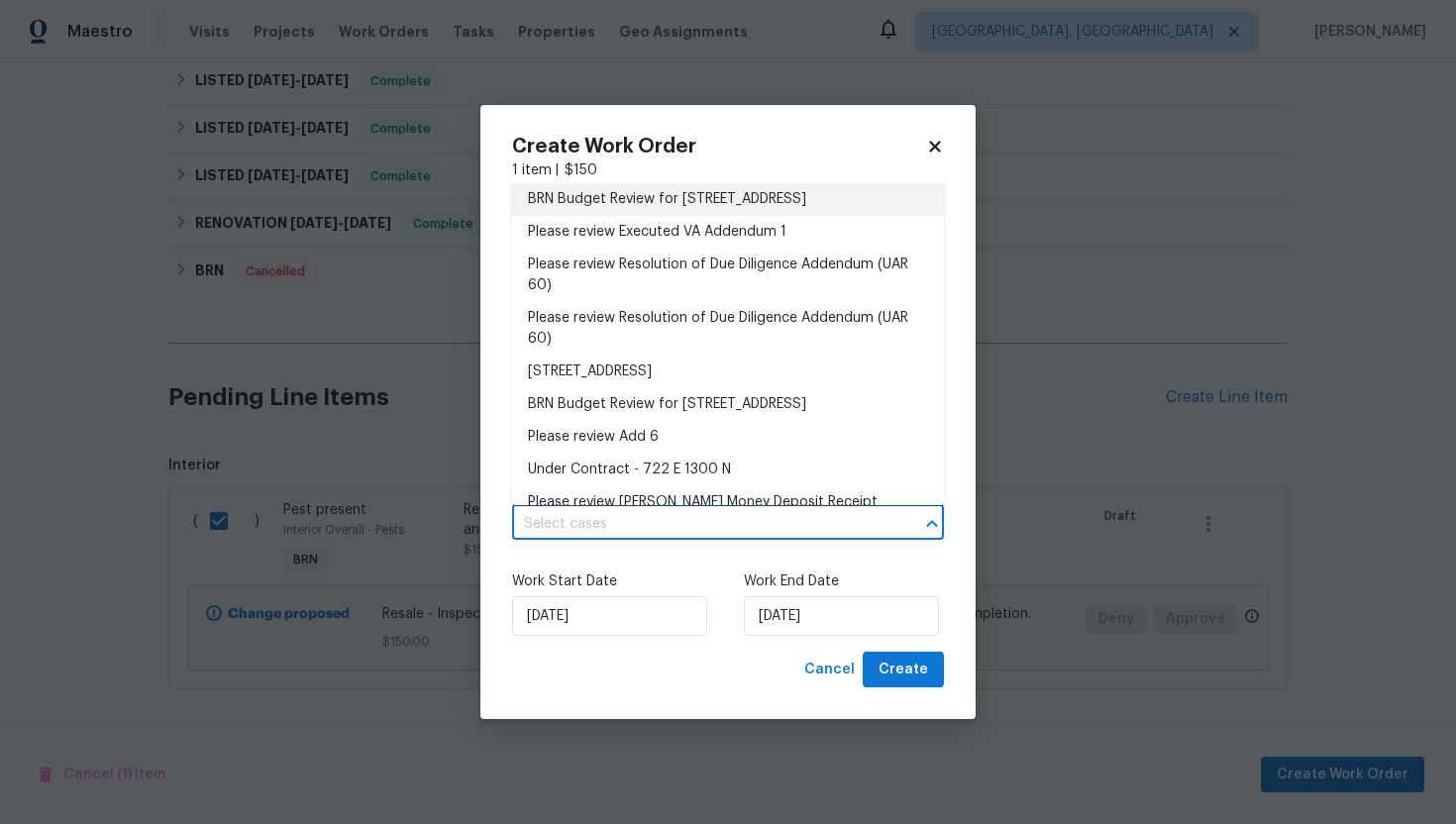
click at [683, 200] on li "BRN Budget Review for [STREET_ADDRESS]" at bounding box center [728, 199] width 432 height 33
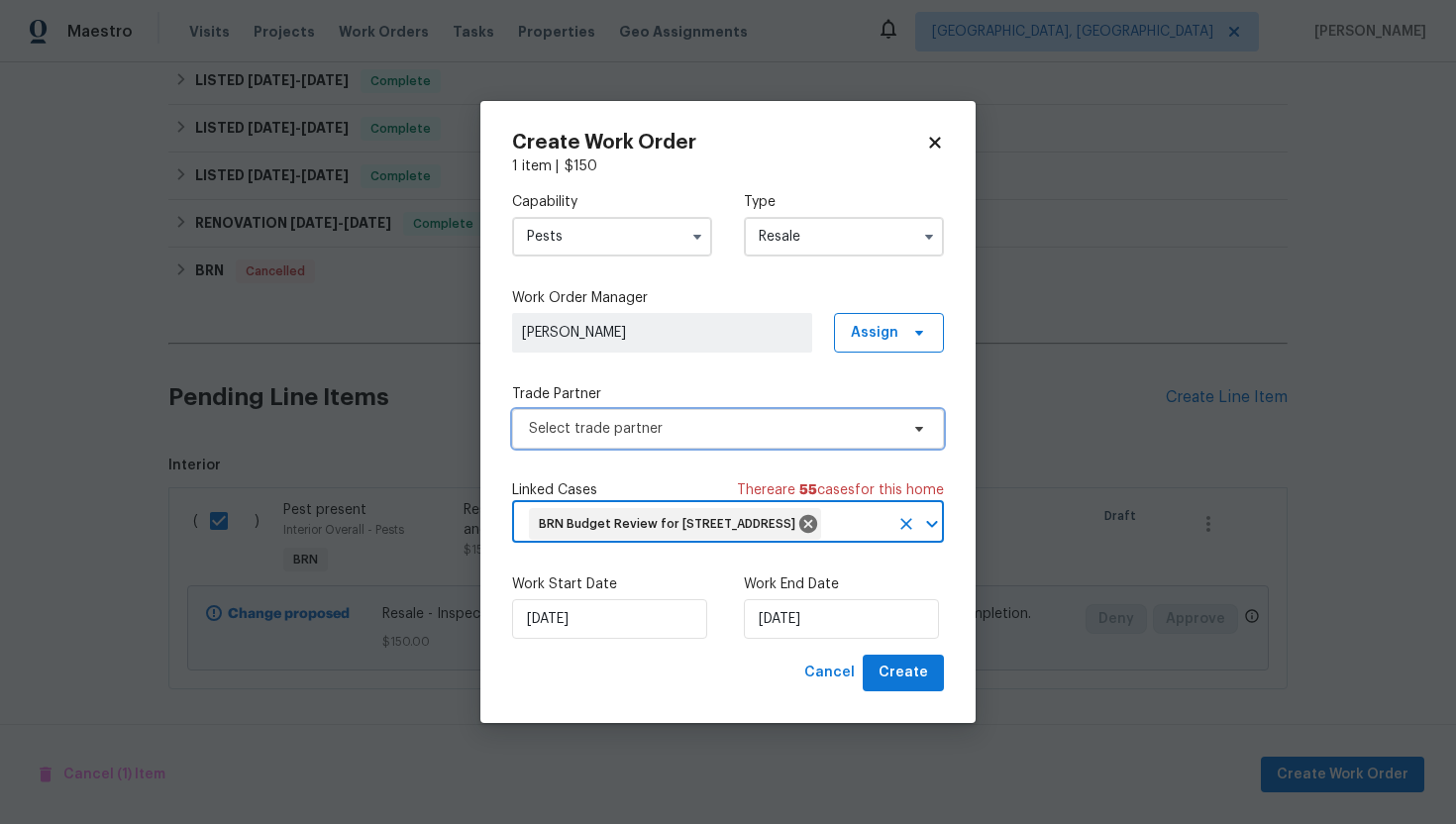
click at [618, 420] on span "Select trade partner" at bounding box center [714, 429] width 369 height 20
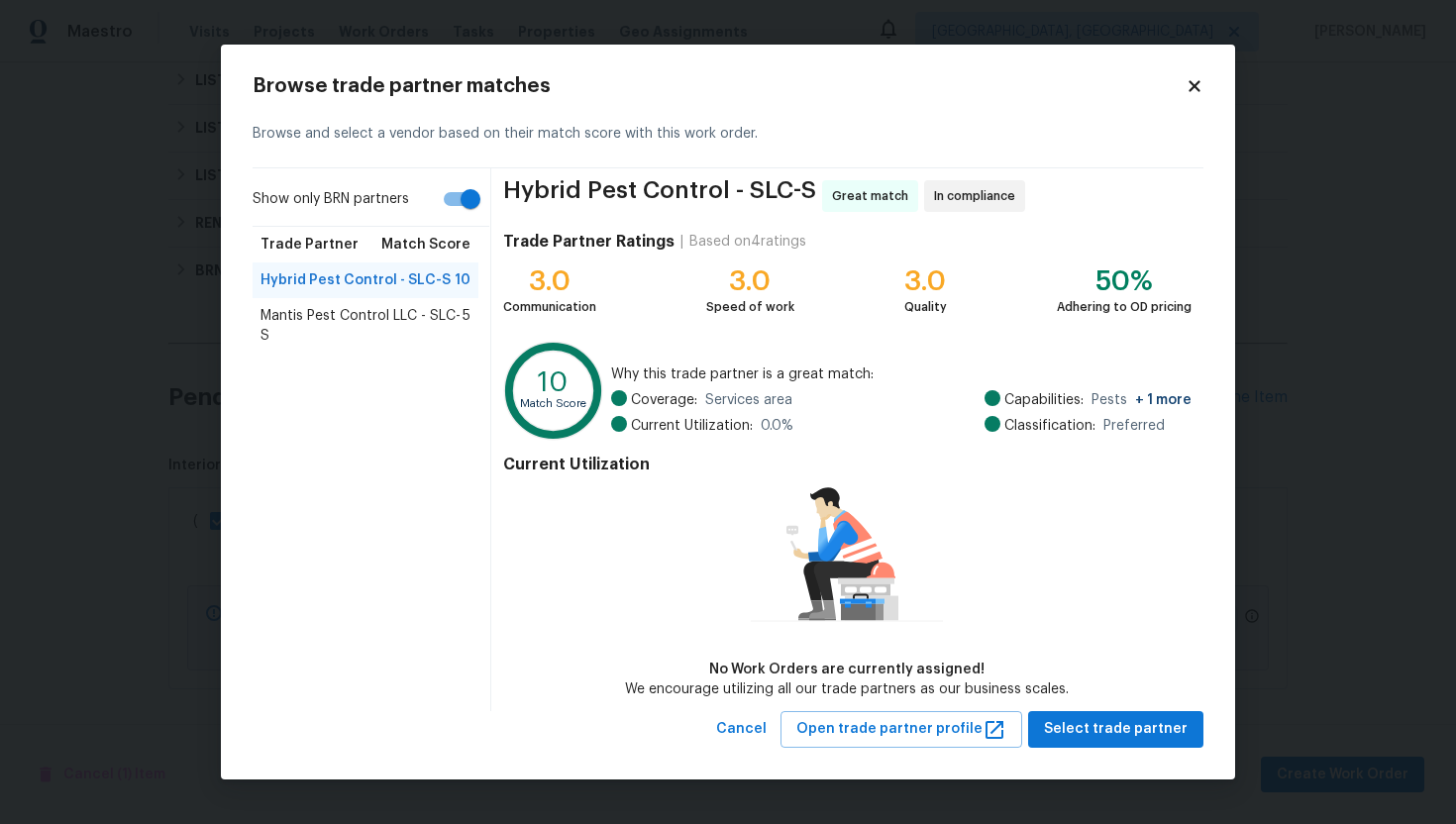
click at [442, 213] on input "Show only BRN partners" at bounding box center [470, 199] width 112 height 38
checkbox input "false"
click at [378, 316] on span "Mantis Pest Control LLC - SLC-S" at bounding box center [361, 326] width 202 height 40
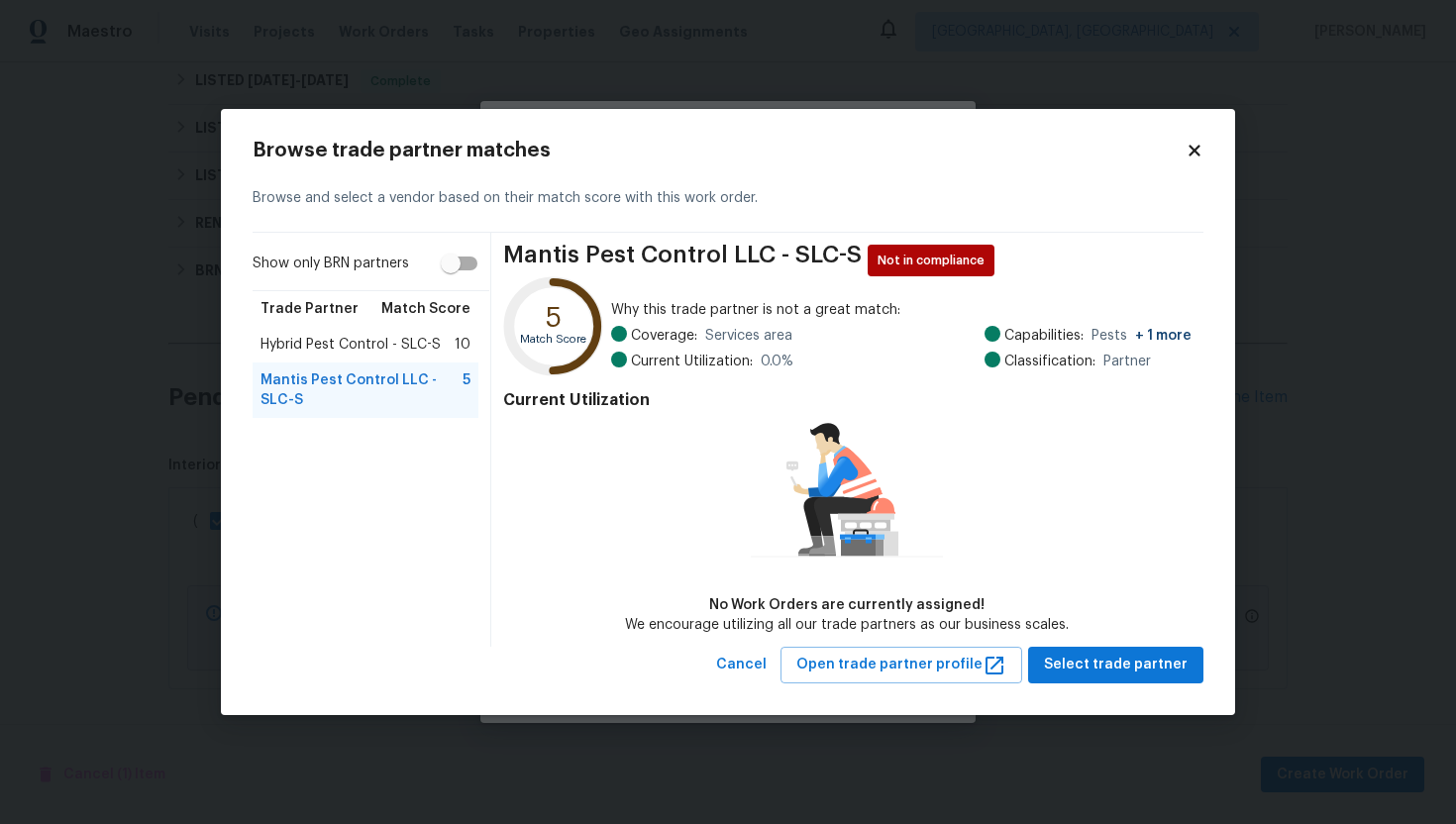
click at [348, 343] on span "Hybrid Pest Control - SLC-S" at bounding box center [350, 344] width 180 height 20
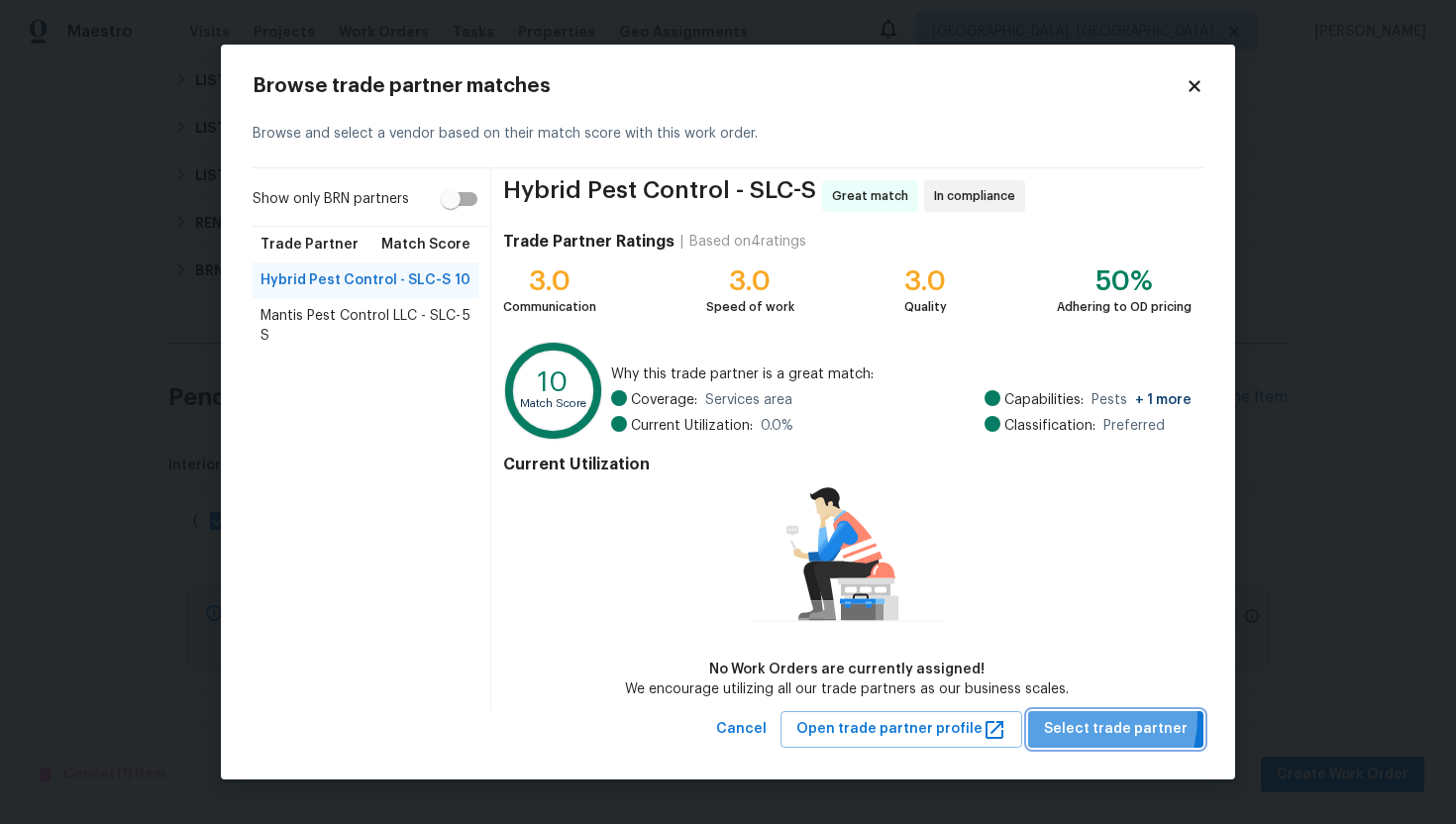
click at [1071, 717] on button "Select trade partner" at bounding box center [1116, 729] width 175 height 37
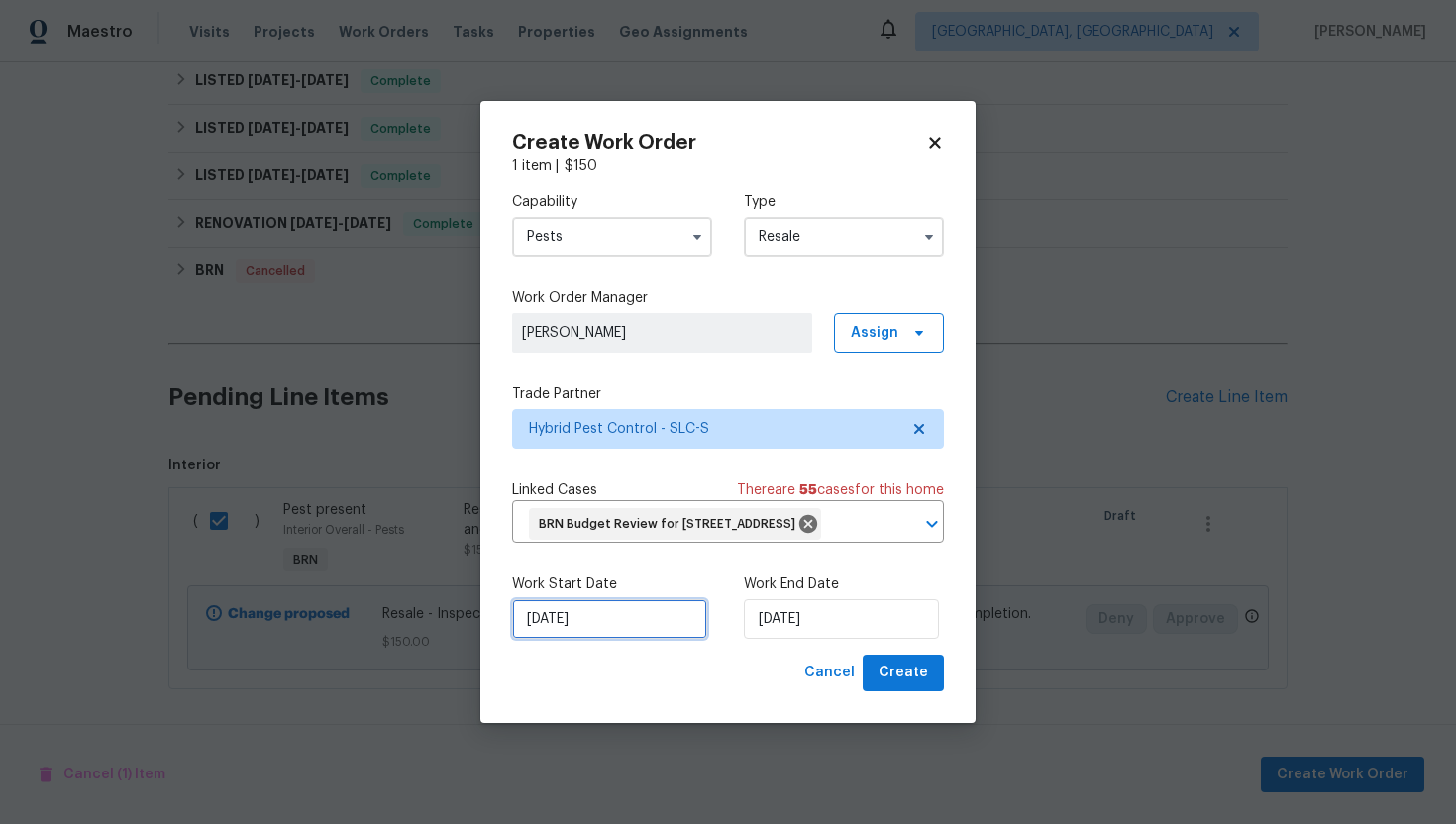
click at [559, 628] on input "[DATE]" at bounding box center [610, 619] width 195 height 40
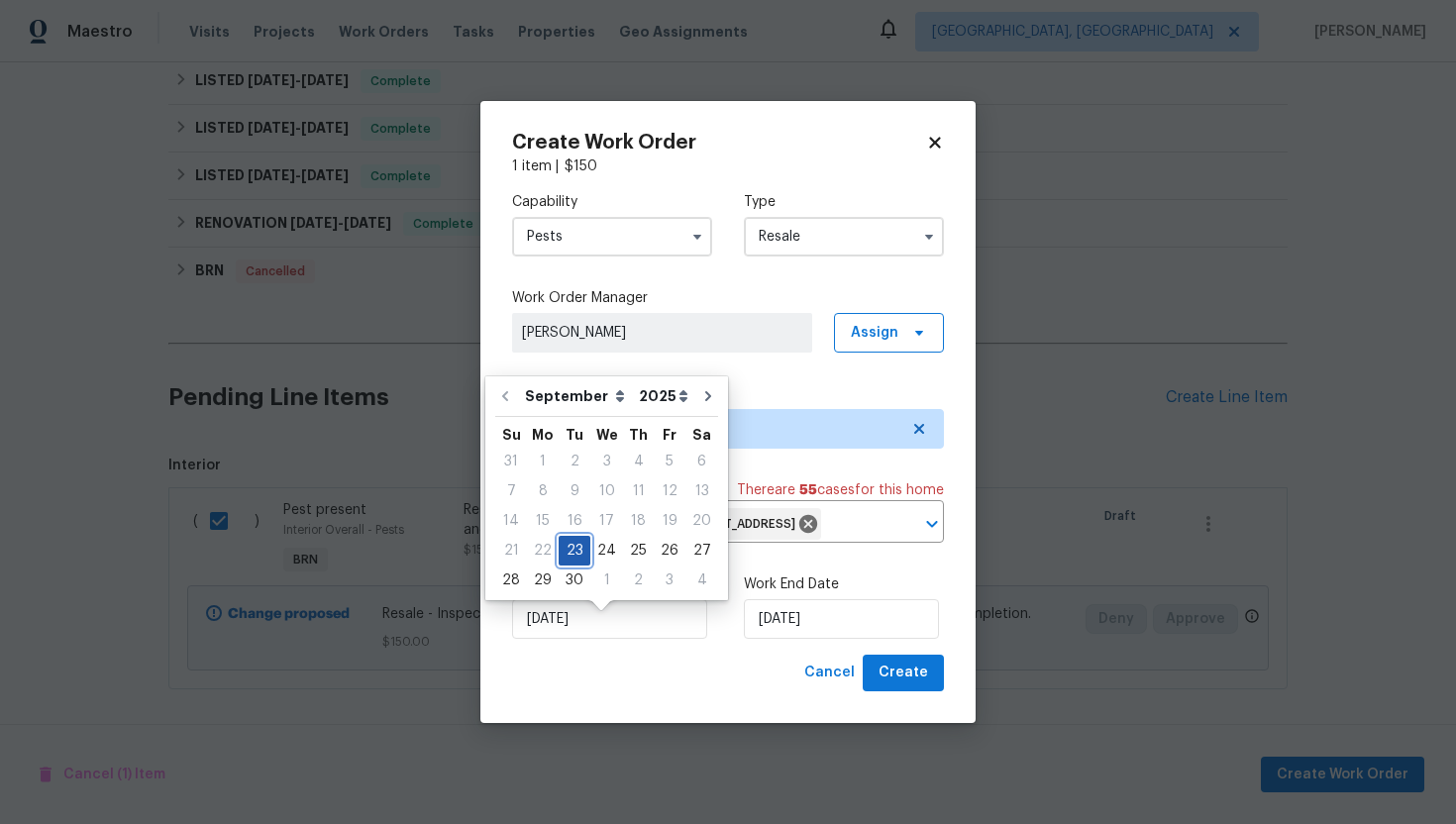
click at [577, 557] on div "23" at bounding box center [574, 551] width 32 height 28
click at [760, 629] on input "[DATE]" at bounding box center [842, 619] width 195 height 40
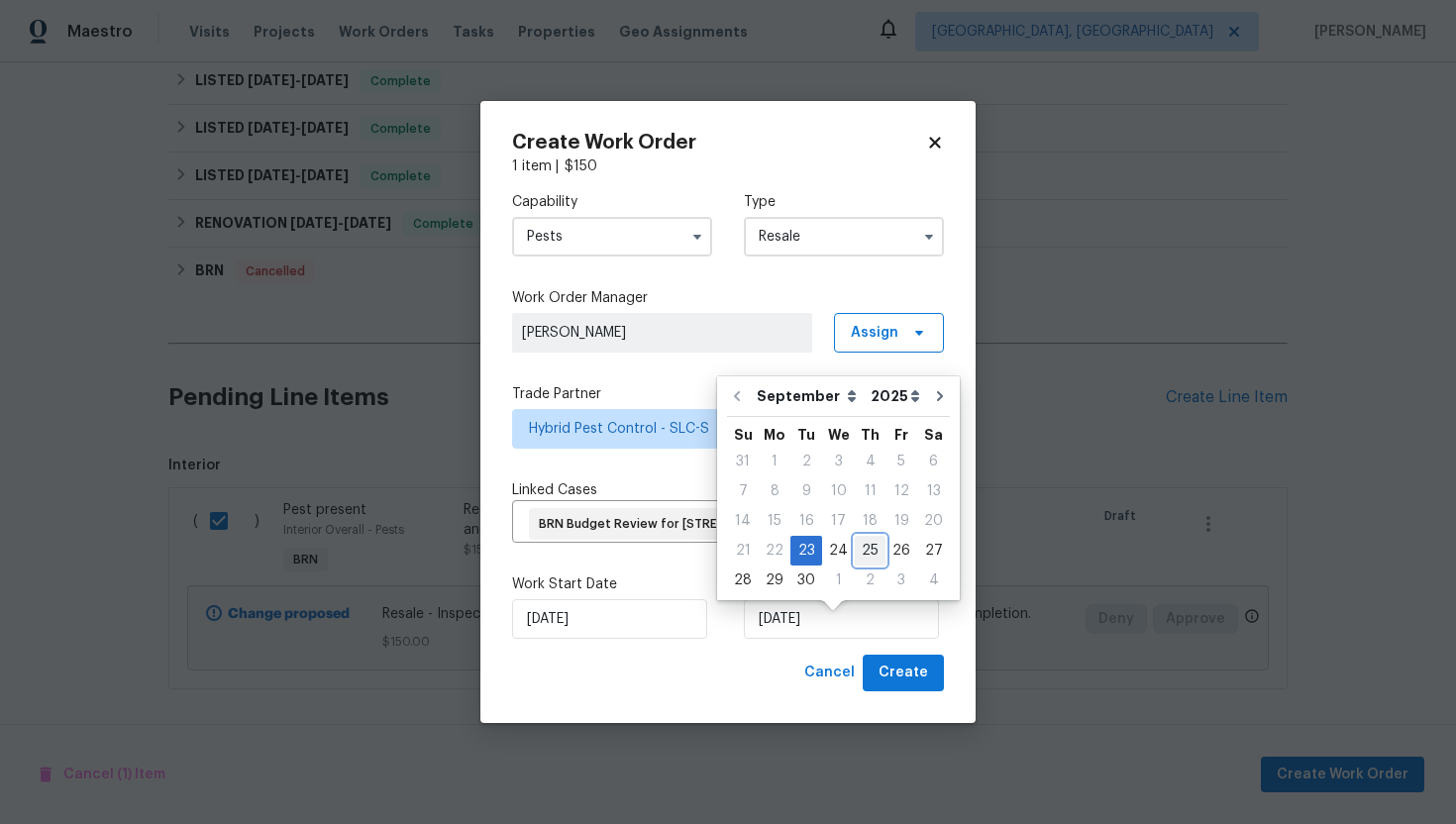
click at [855, 553] on div "25" at bounding box center [870, 551] width 31 height 28
type input "[DATE]"
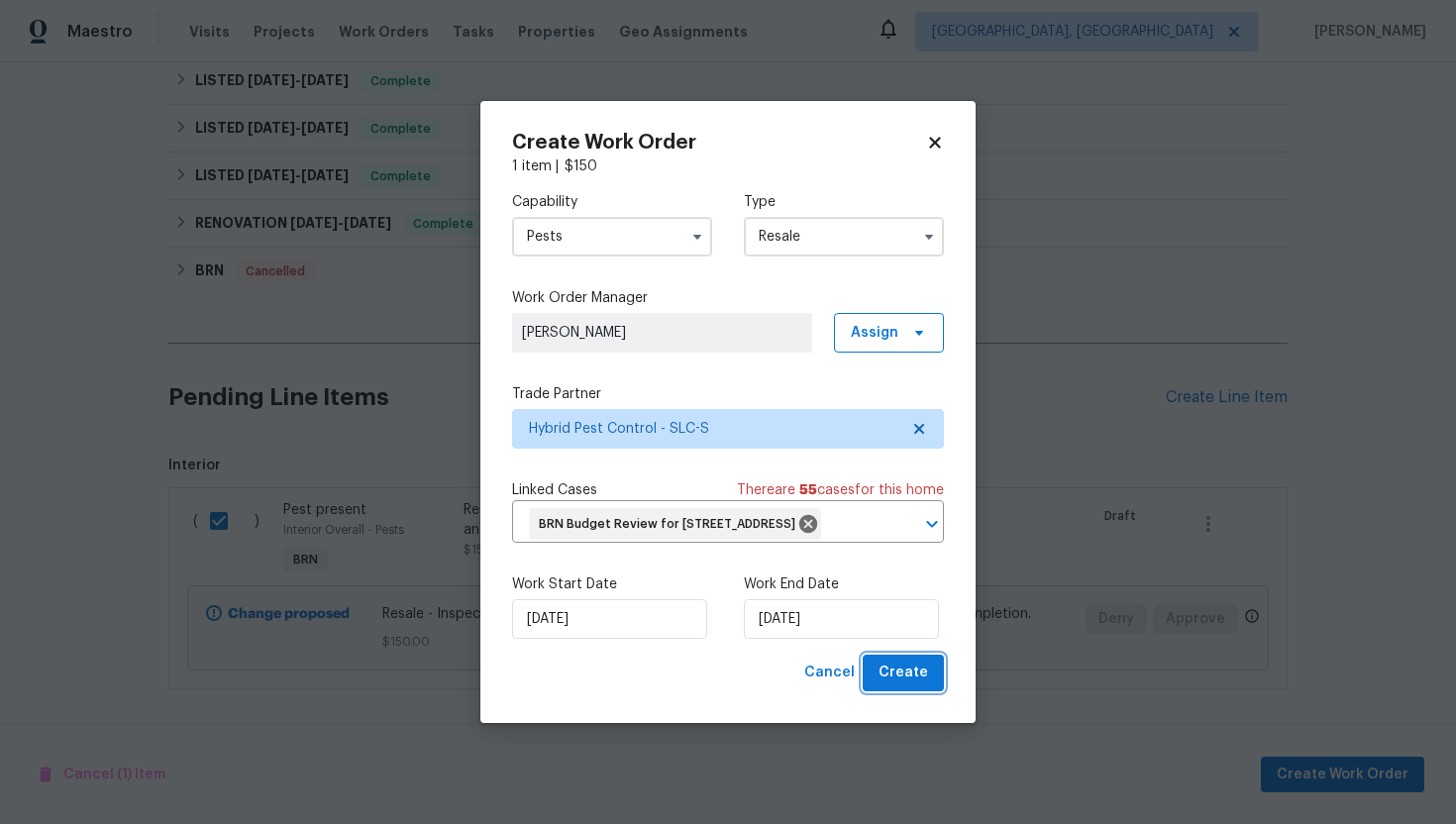
click at [908, 684] on span "Create" at bounding box center [904, 673] width 50 height 25
checkbox input "false"
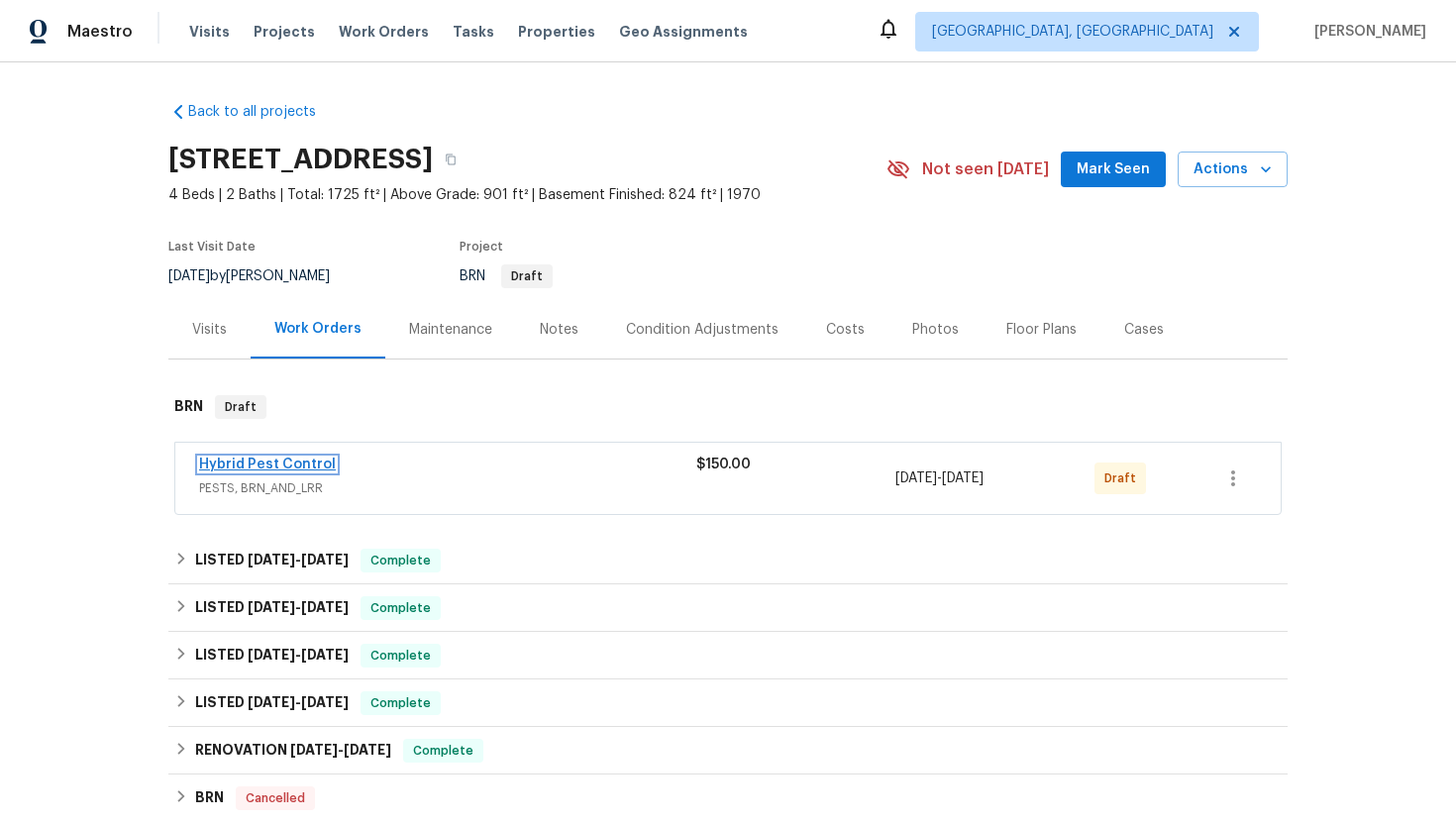
click at [313, 469] on link "Hybrid Pest Control" at bounding box center [267, 465] width 136 height 14
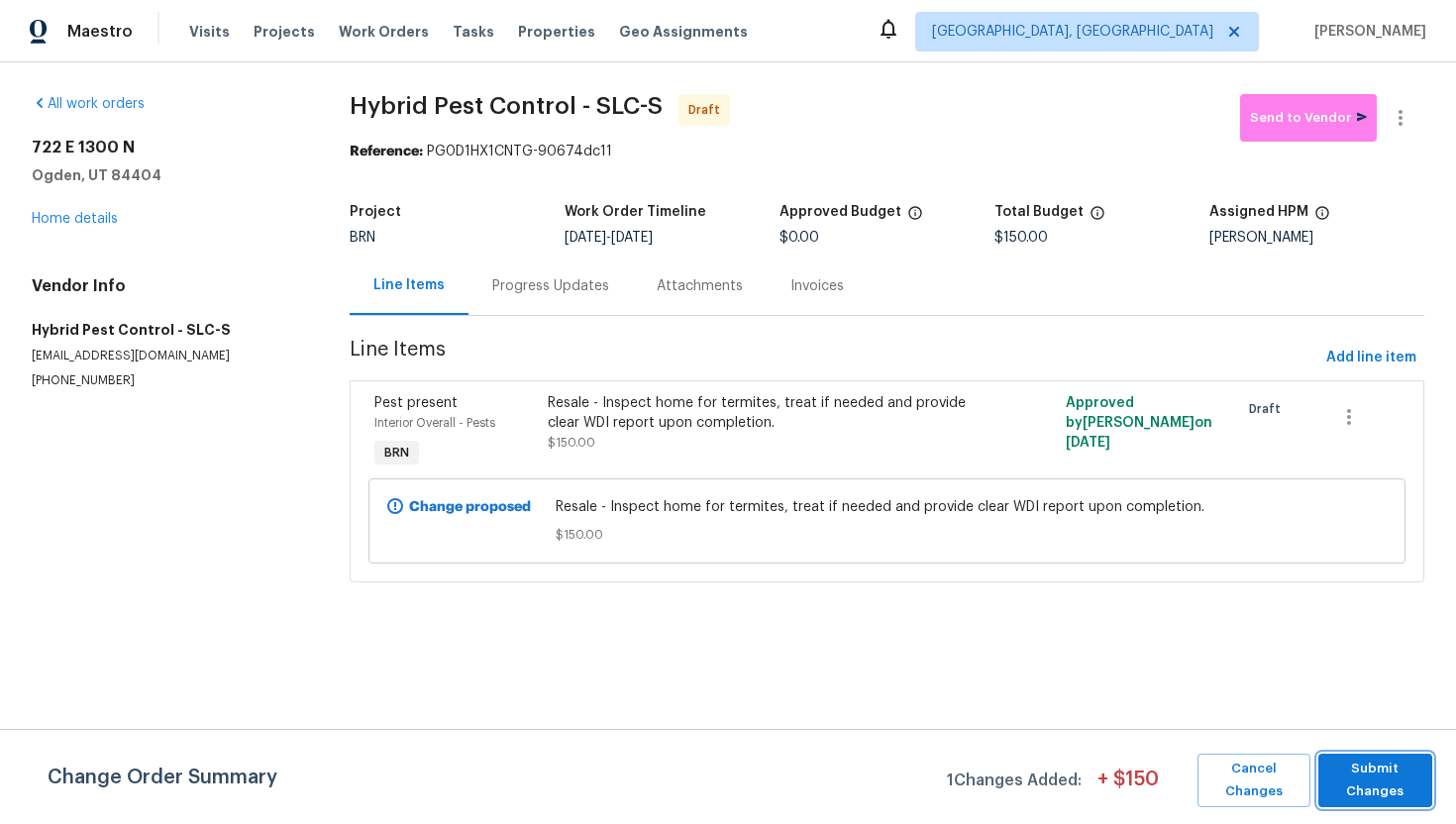
click at [1358, 770] on span "Submit Changes" at bounding box center [1375, 781] width 95 height 46
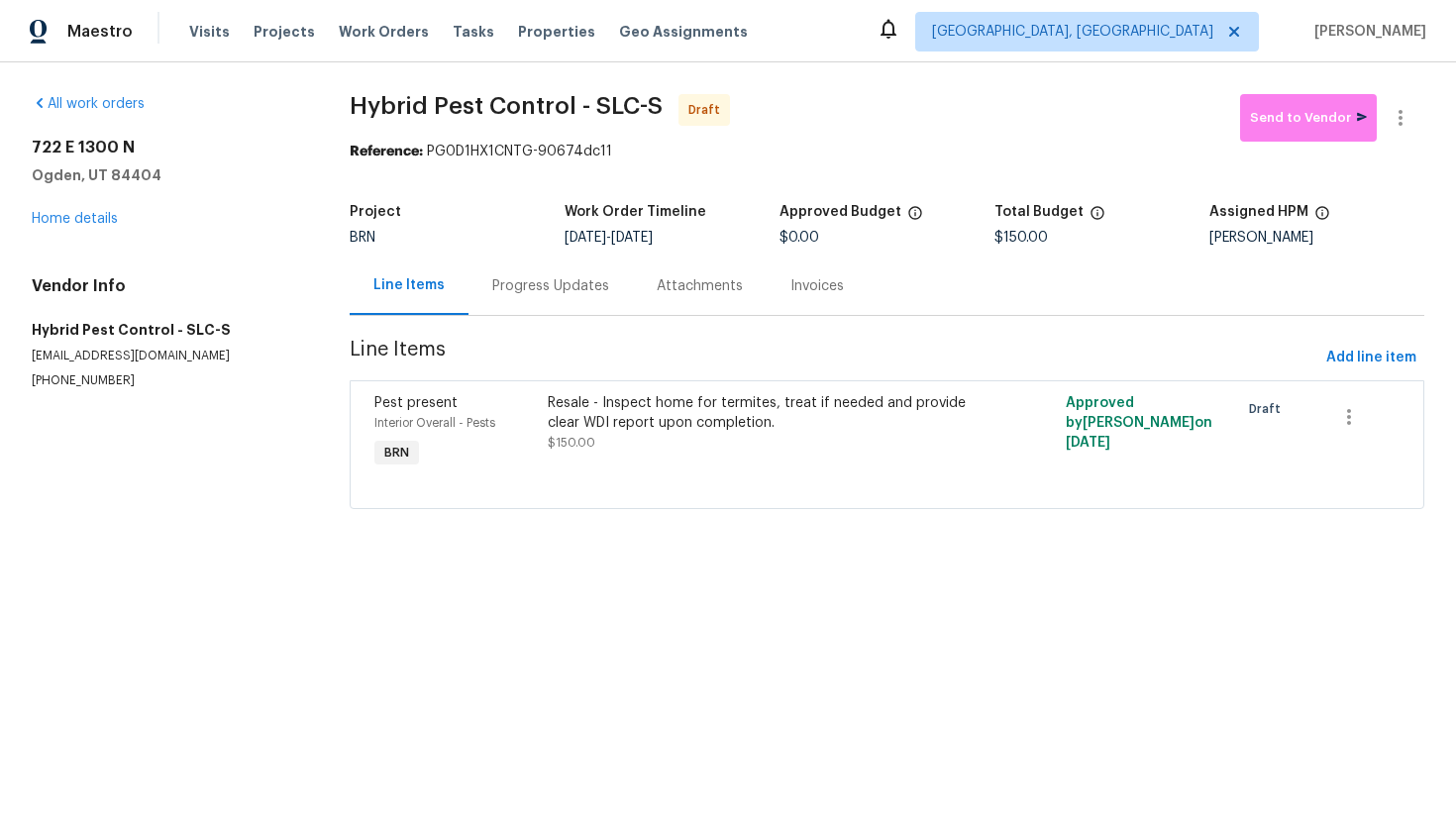
click at [544, 294] on div "Progress Updates" at bounding box center [550, 287] width 116 height 20
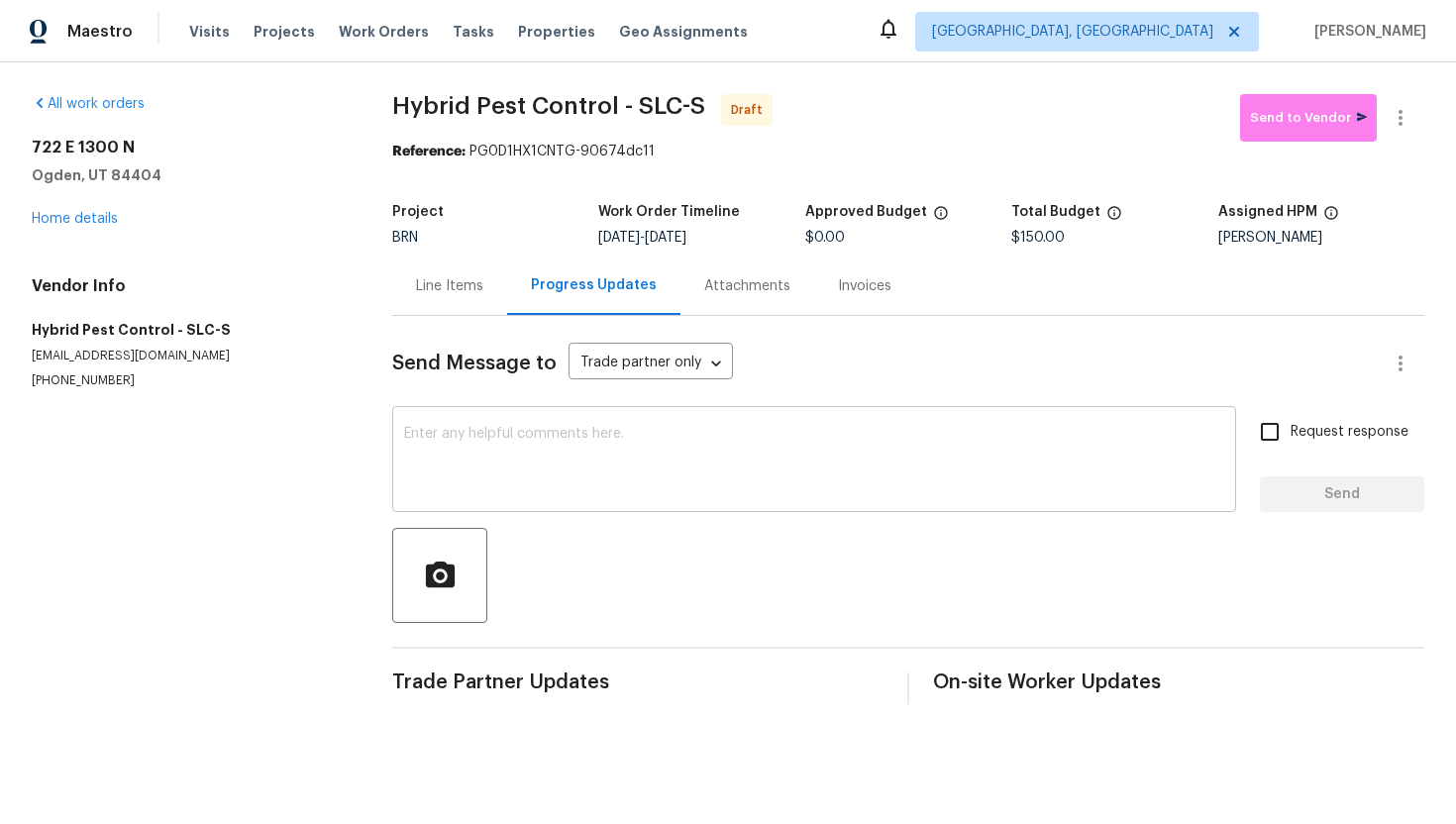
click at [583, 438] on textarea at bounding box center [814, 462] width 820 height 70
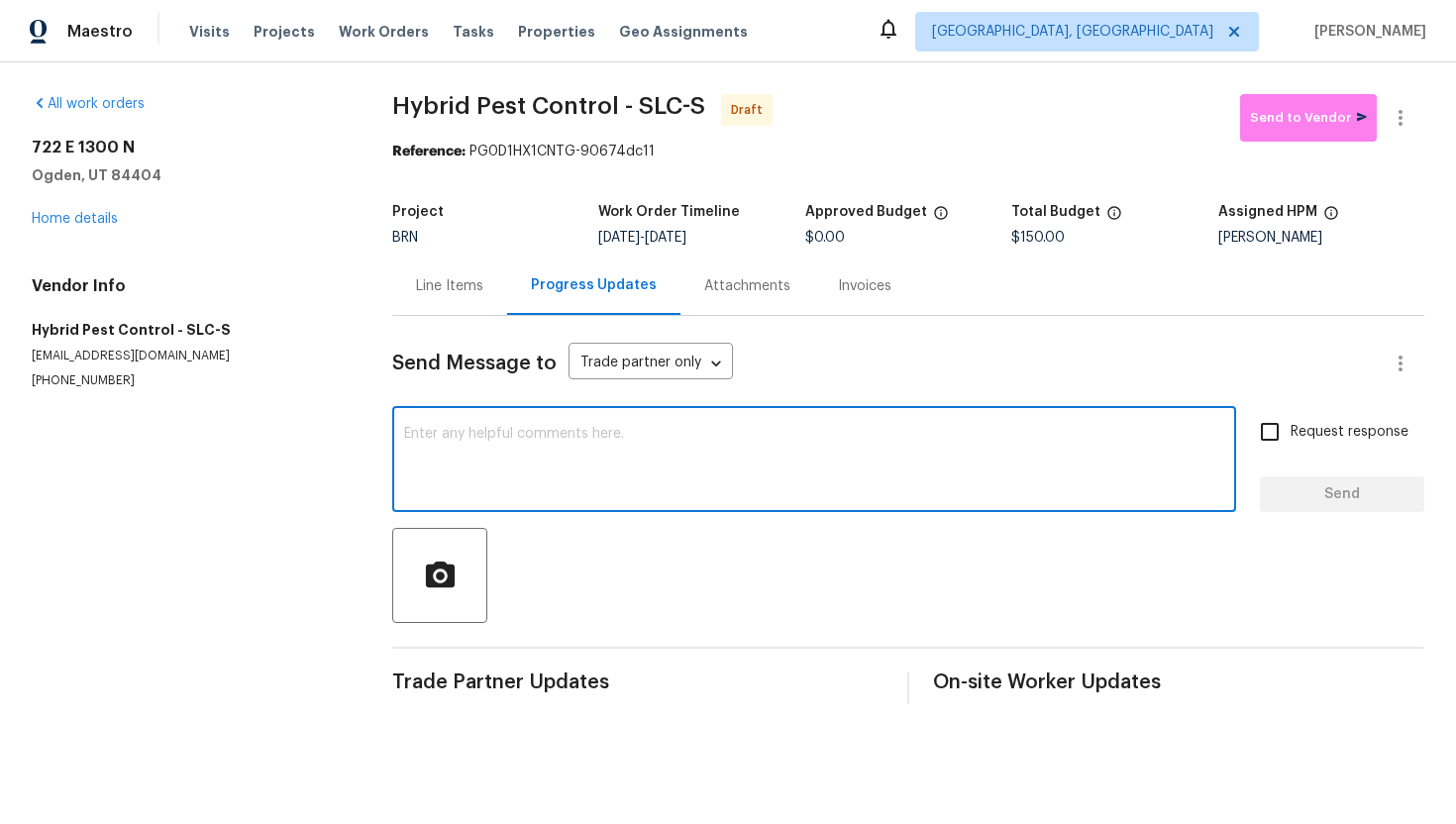
paste textarea "Hey! This is Ajay with Opendoor. I’m confirming a BRN Work Order for the proper…"
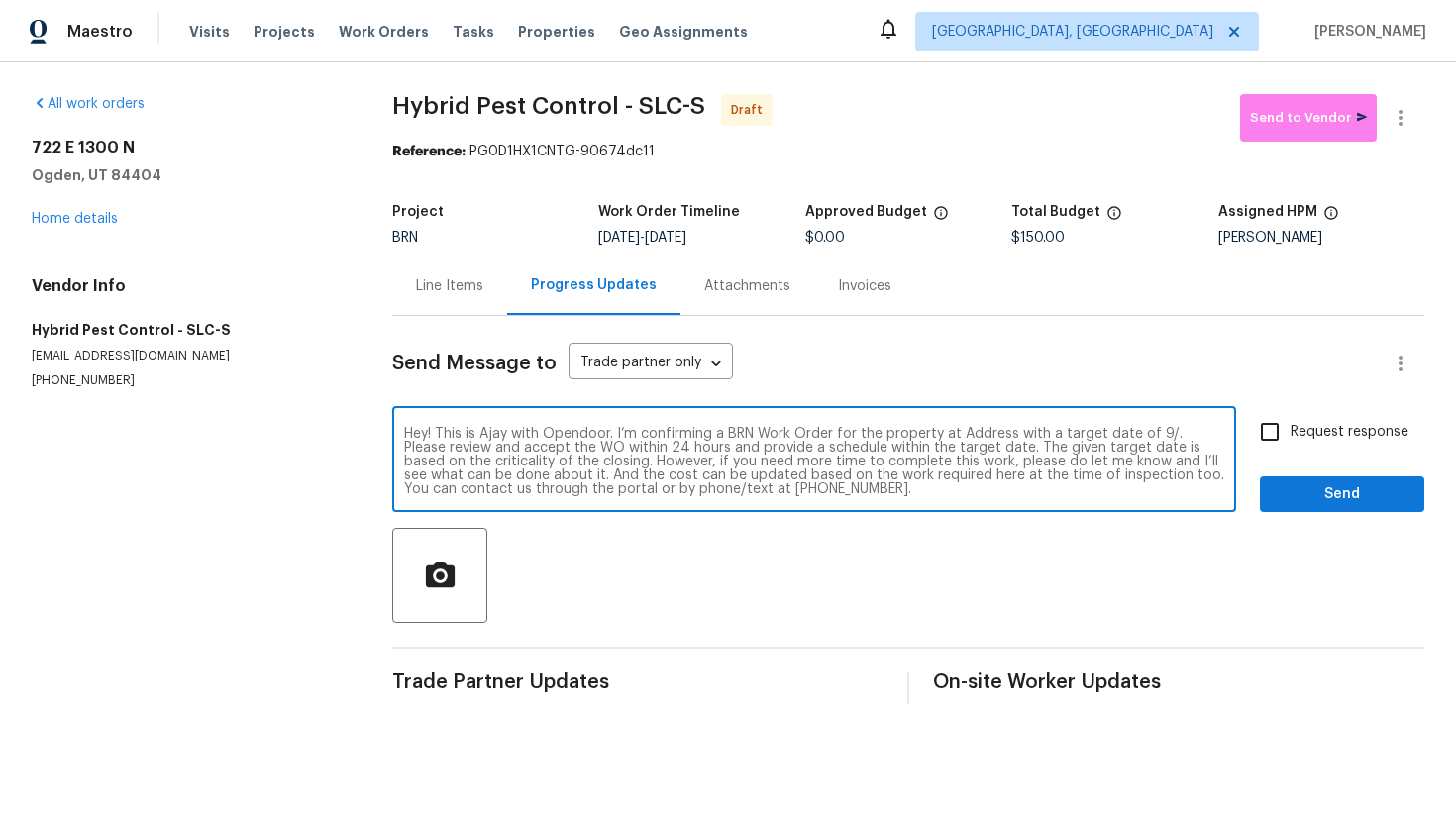
click at [977, 433] on textarea "Hey! This is Ajay with Opendoor. I’m confirming a BRN Work Order for the proper…" at bounding box center [814, 462] width 820 height 70
paste textarea "[STREET_ADDRESS]"
click at [508, 450] on textarea "Hey! This is Ajay with Opendoor. I’m confirming a BRN Work Order for the proper…" at bounding box center [814, 462] width 820 height 70
type textarea "Hey! This is Ajay with Opendoor. I’m confirming a BRN Work Order for the proper…"
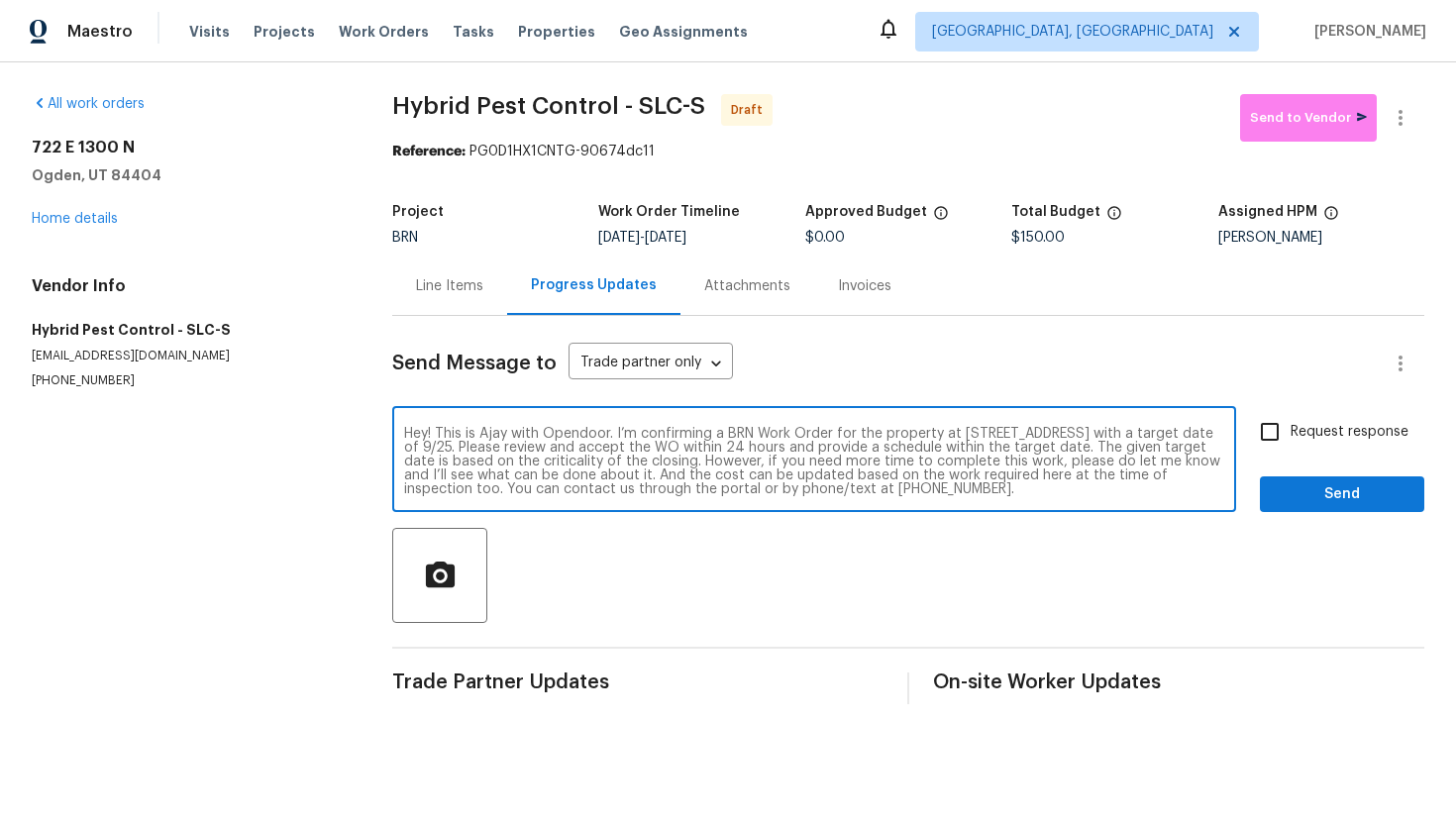
click at [1269, 417] on input "Request response" at bounding box center [1270, 432] width 42 height 42
checkbox input "true"
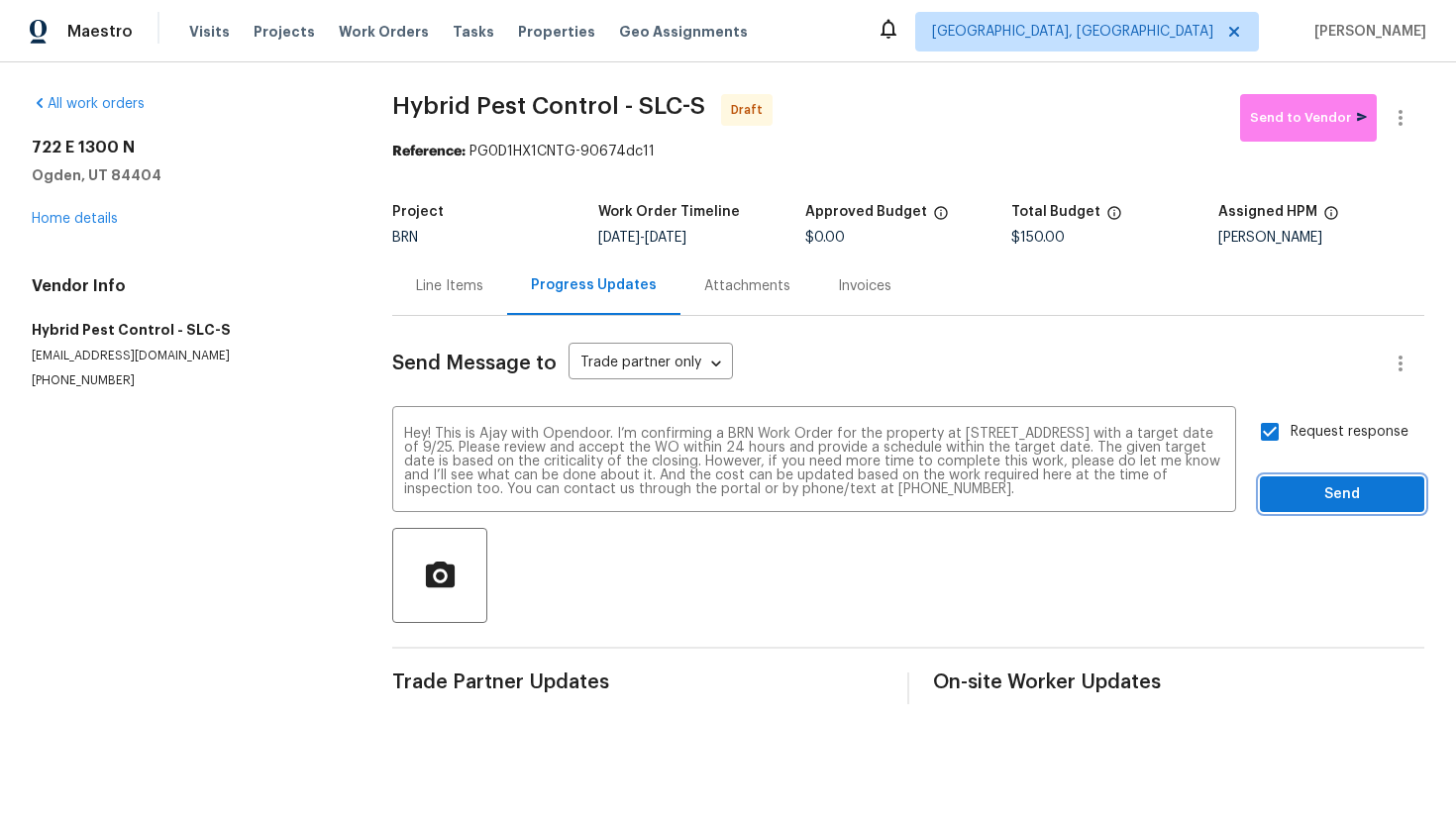
click at [1297, 491] on span "Send" at bounding box center [1342, 495] width 132 height 25
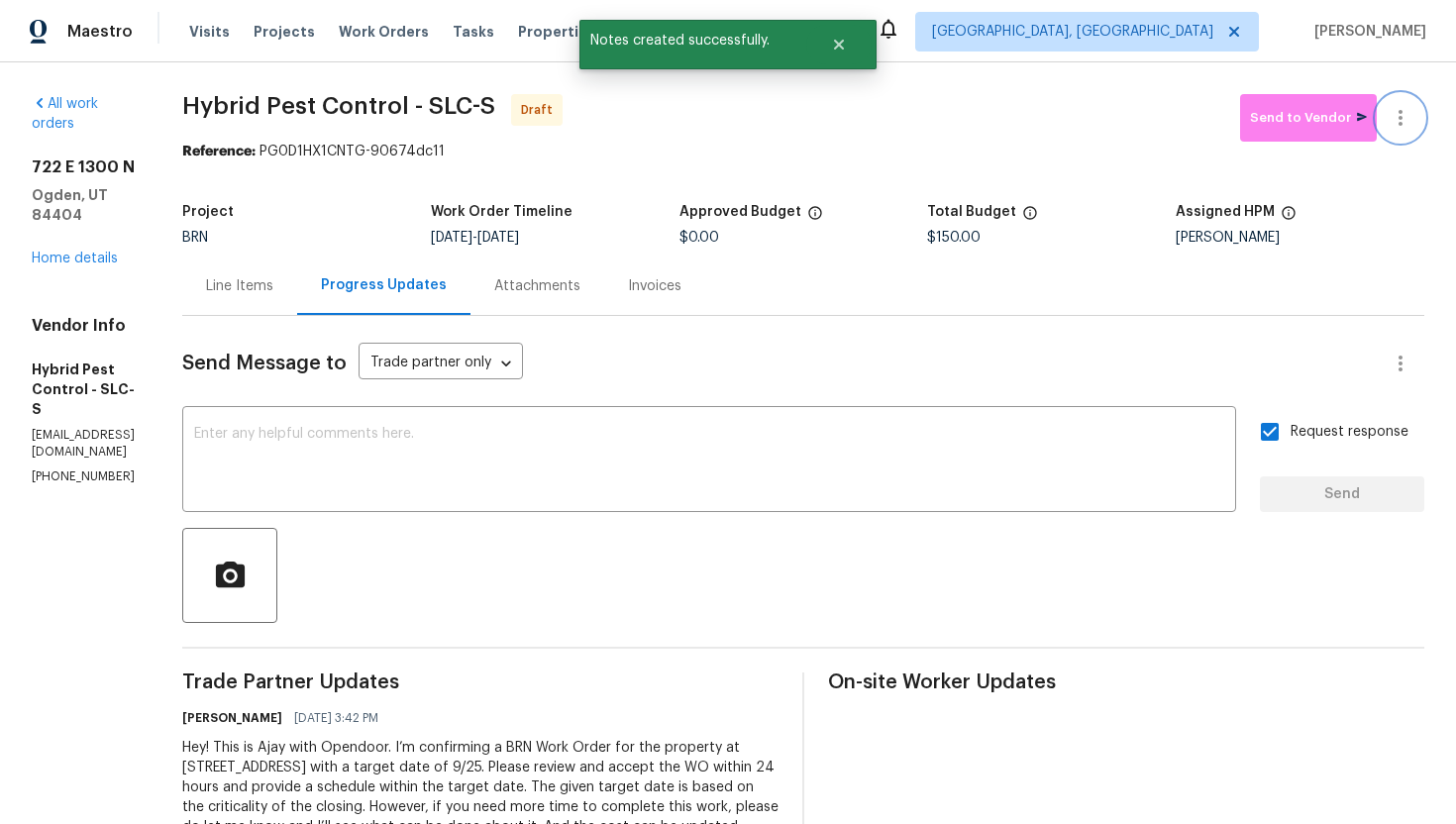
click at [1407, 126] on icon "button" at bounding box center [1401, 118] width 24 height 24
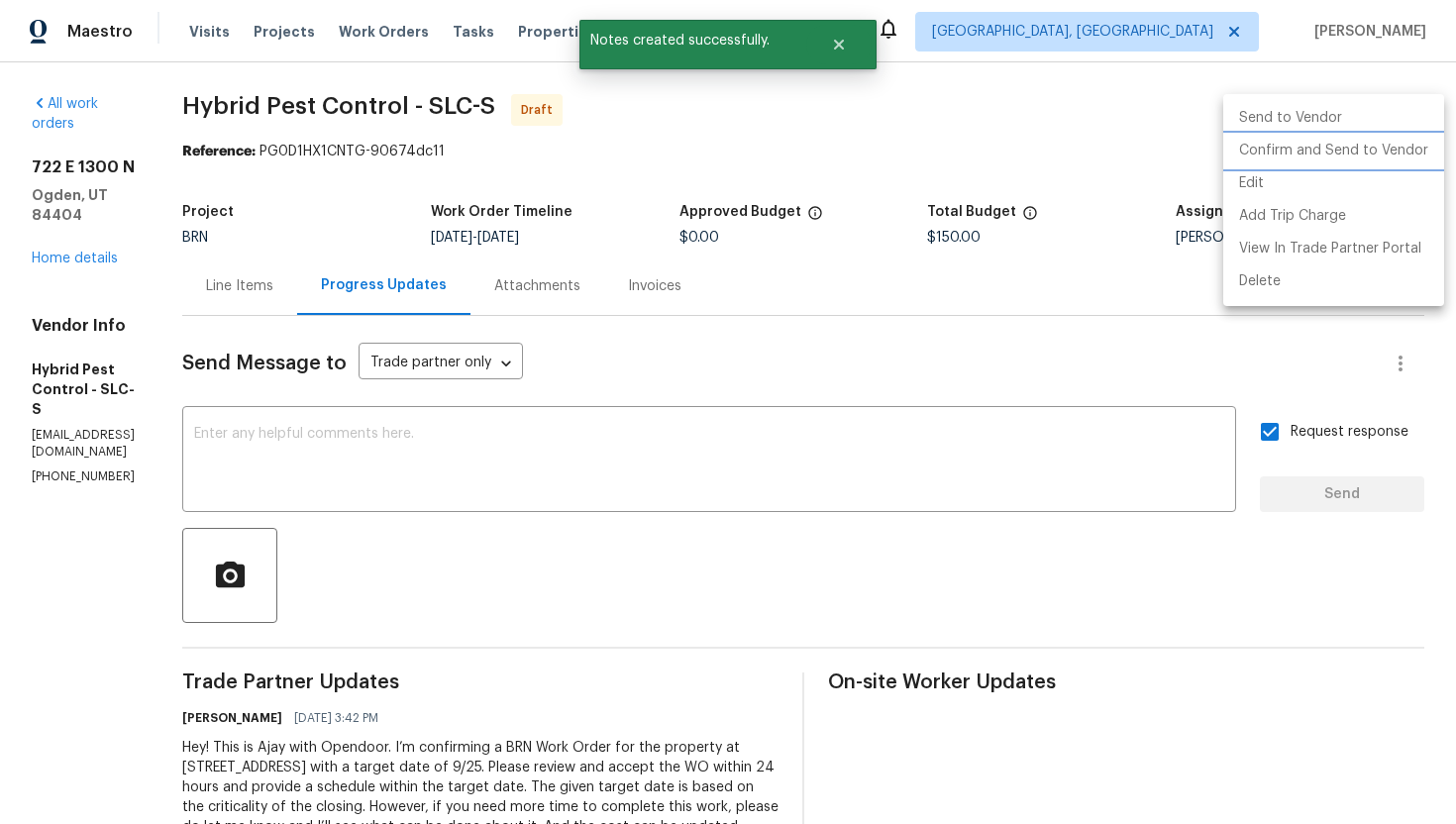
click at [1386, 154] on li "Confirm and Send to Vendor" at bounding box center [1335, 150] width 221 height 33
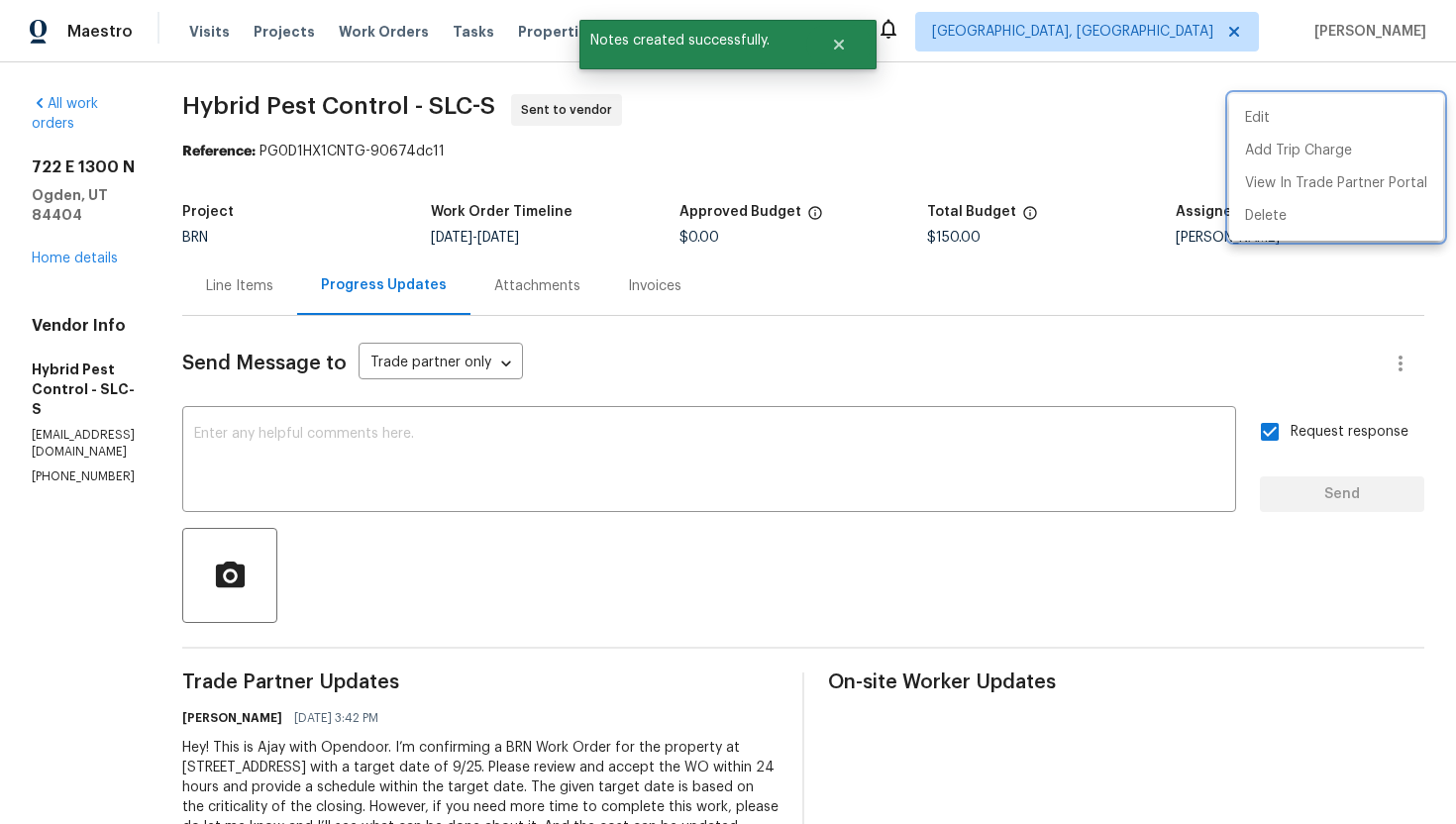
click at [1007, 362] on div at bounding box center [728, 412] width 1456 height 824
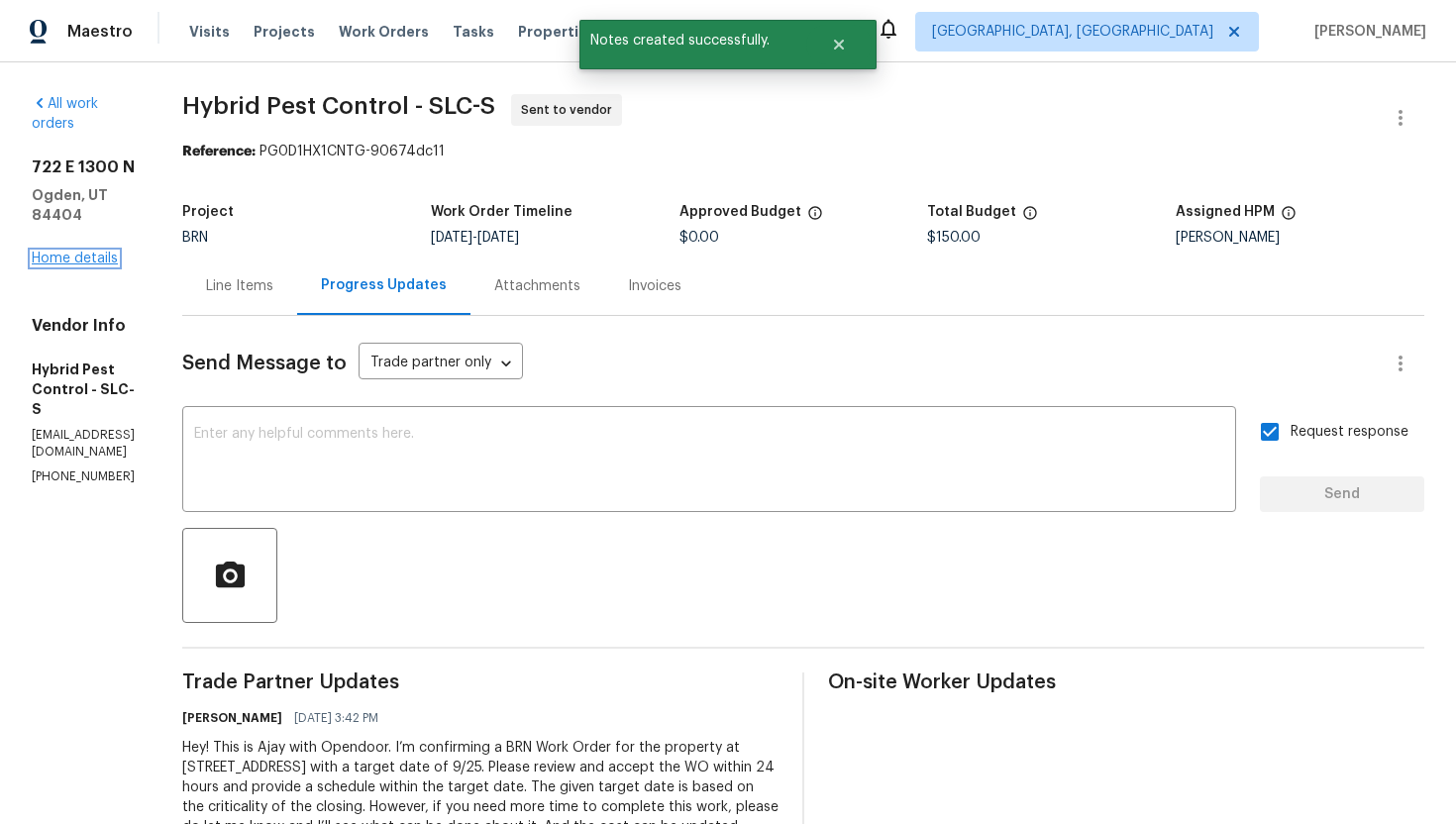
click at [94, 252] on link "Home details" at bounding box center [75, 259] width 87 height 14
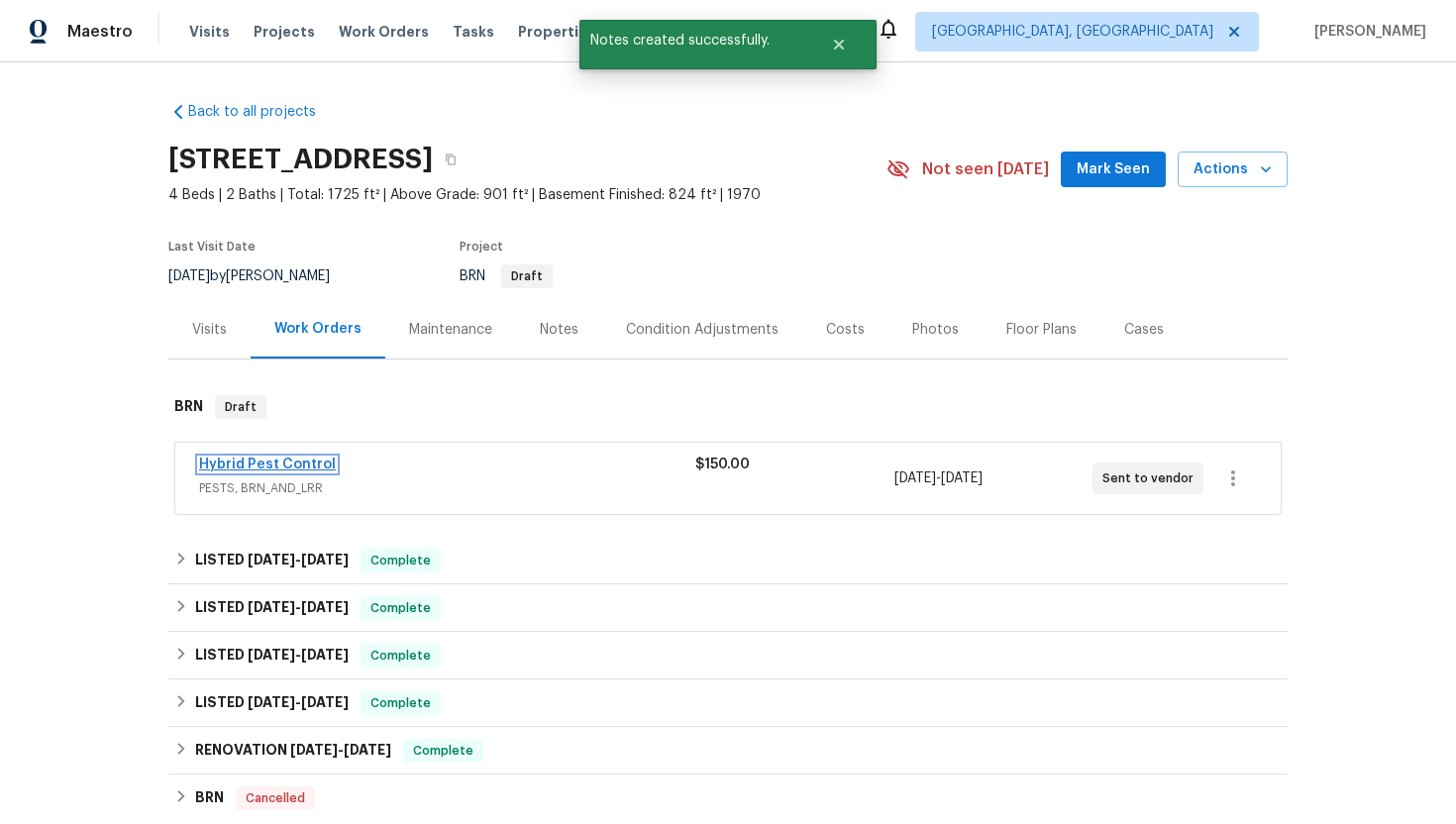
click at [270, 467] on link "Hybrid Pest Control" at bounding box center [267, 465] width 136 height 14
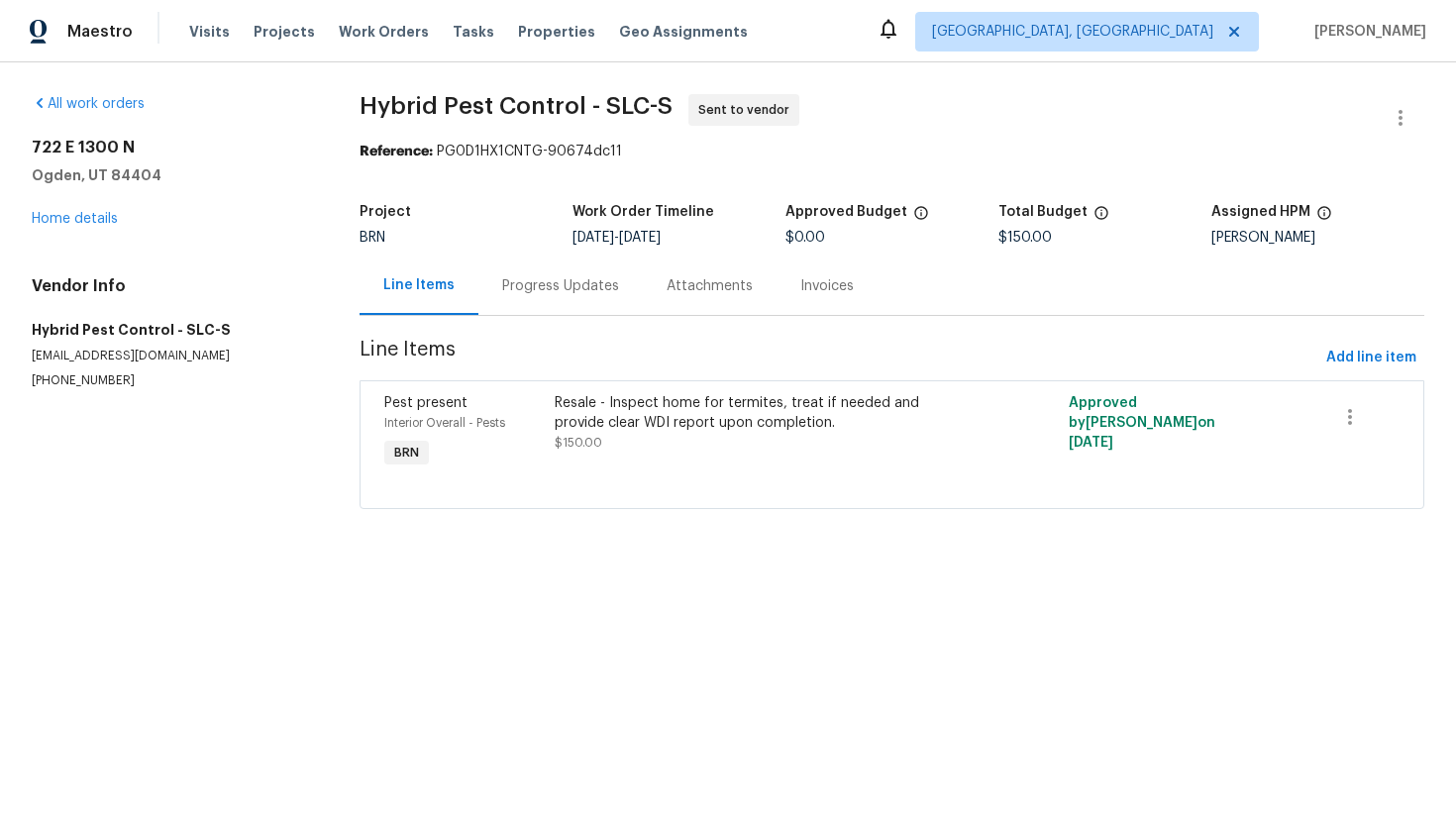
click at [532, 306] on div "Progress Updates" at bounding box center [560, 286] width 164 height 59
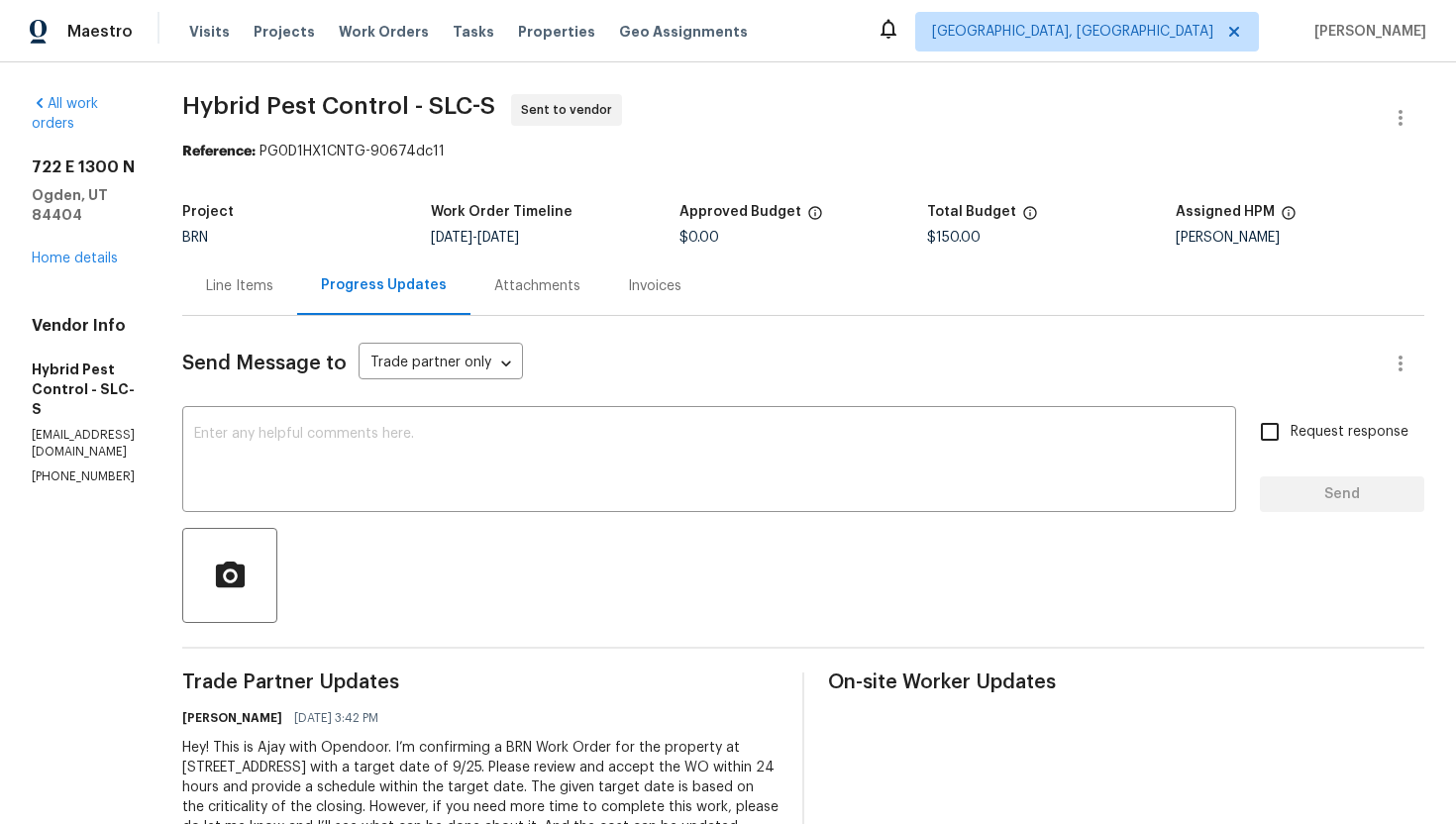
click at [274, 292] on div "Line Items" at bounding box center [240, 287] width 68 height 20
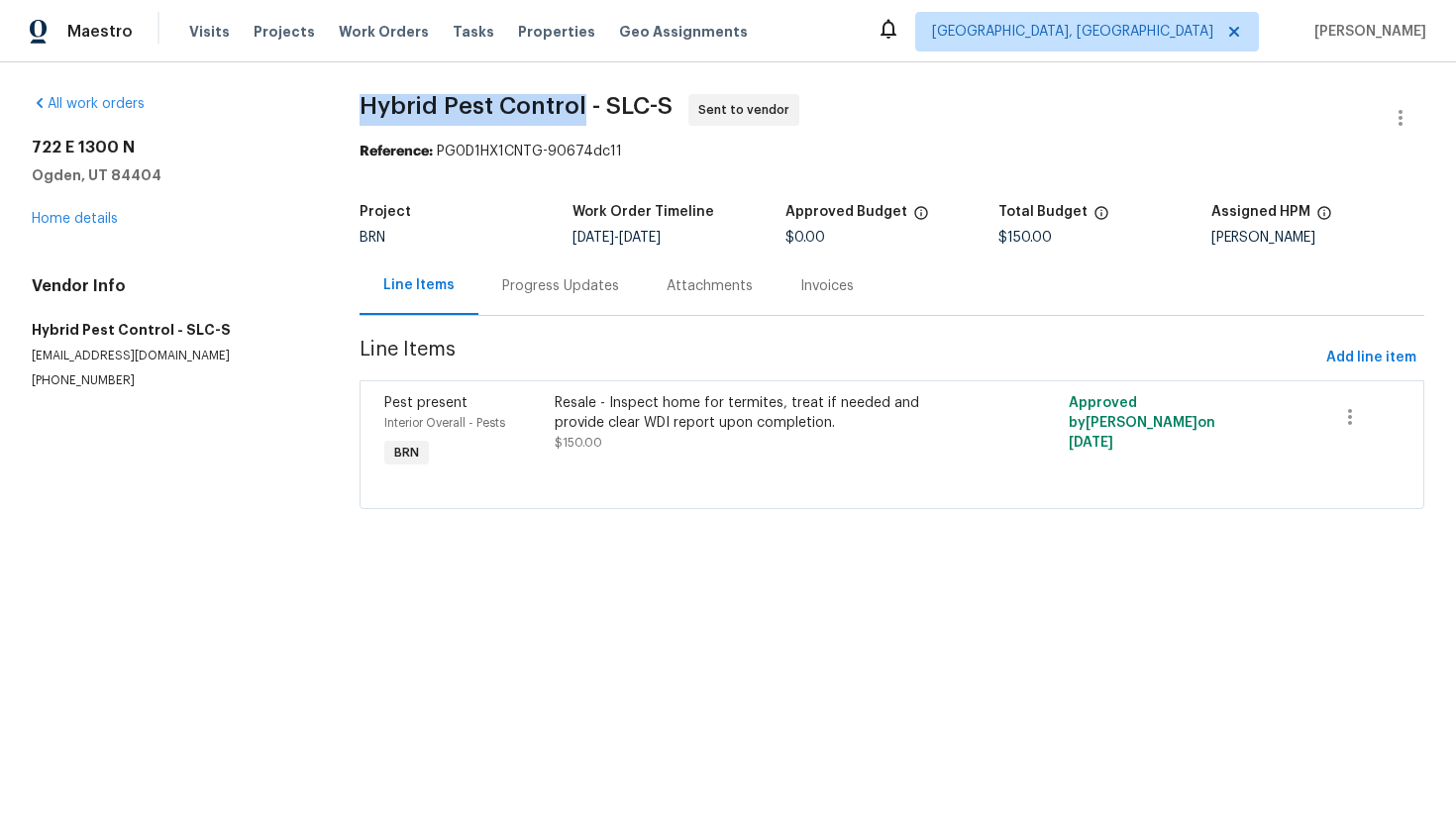
drag, startPoint x: 348, startPoint y: 108, endPoint x: 576, endPoint y: 107, distance: 228.0
click at [578, 107] on div "All work orders [STREET_ADDRESS] Home details Vendor Info Hybrid Pest Control -…" at bounding box center [728, 313] width 1456 height 503
copy span "Hybrid Pest Contro"
click at [823, 121] on span "Hybrid Pest Control - SLC-S Sent to vendor" at bounding box center [868, 118] width 1018 height 48
